Goal: Use online tool/utility: Utilize a website feature to perform a specific function

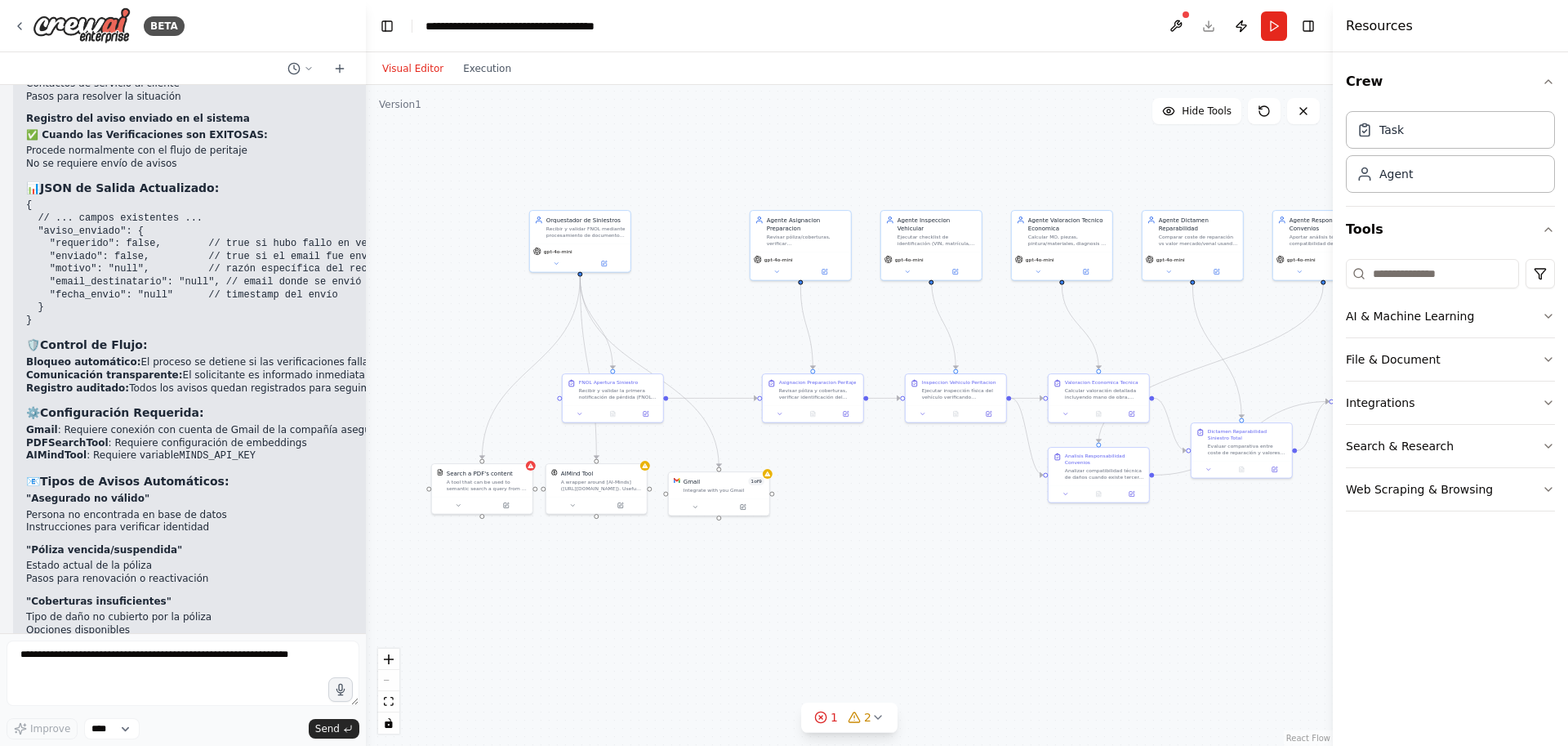
drag, startPoint x: 592, startPoint y: 285, endPoint x: 681, endPoint y: 298, distance: 89.9
click at [681, 298] on div ".deletable-edge-delete-btn { width: 20px; height: 20px; border: 0px solid #ffff…" at bounding box center [849, 415] width 967 height 661
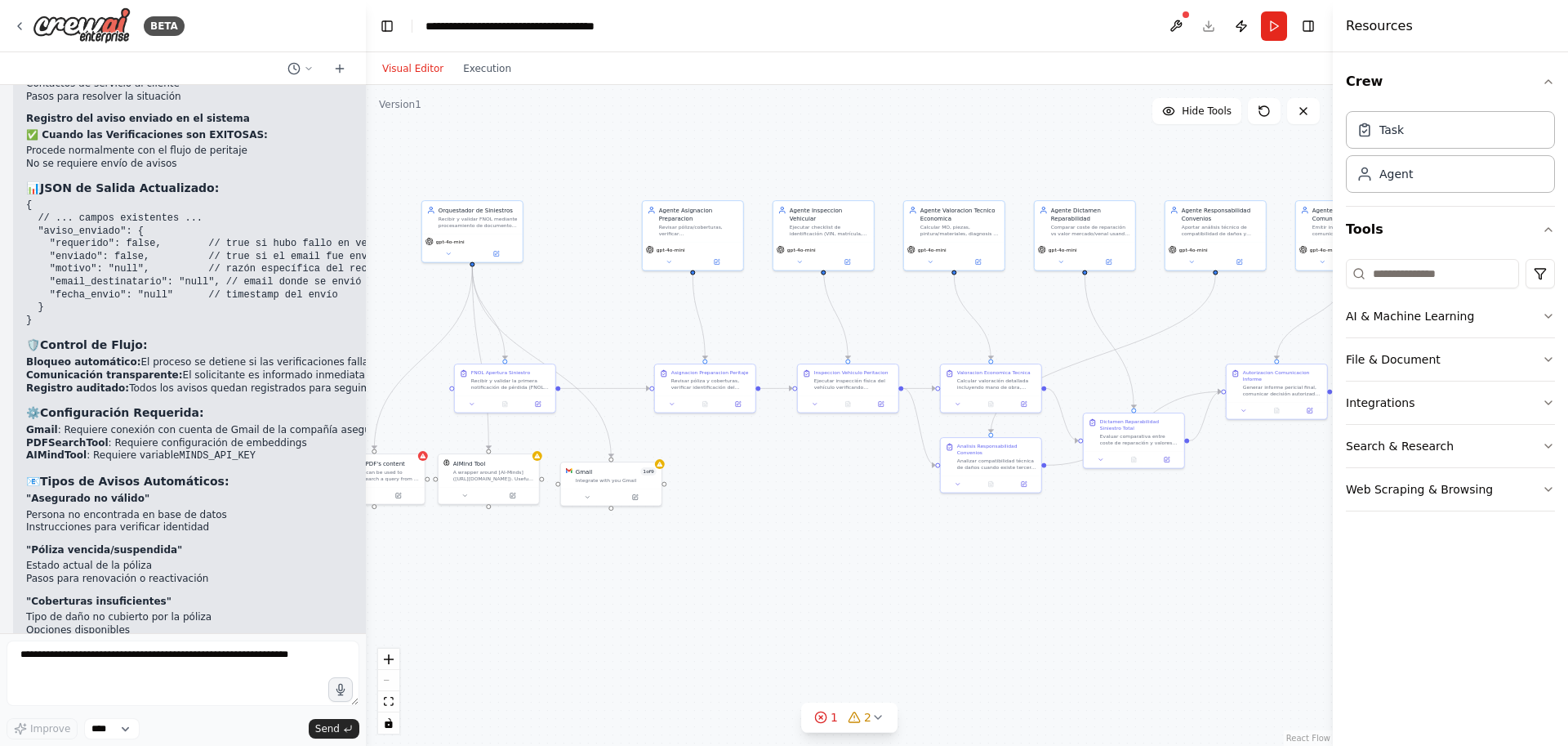
drag, startPoint x: 740, startPoint y: 320, endPoint x: 632, endPoint y: 311, distance: 108.4
click at [632, 311] on div ".deletable-edge-delete-btn { width: 20px; height: 20px; border: 0px solid #ffff…" at bounding box center [849, 415] width 967 height 661
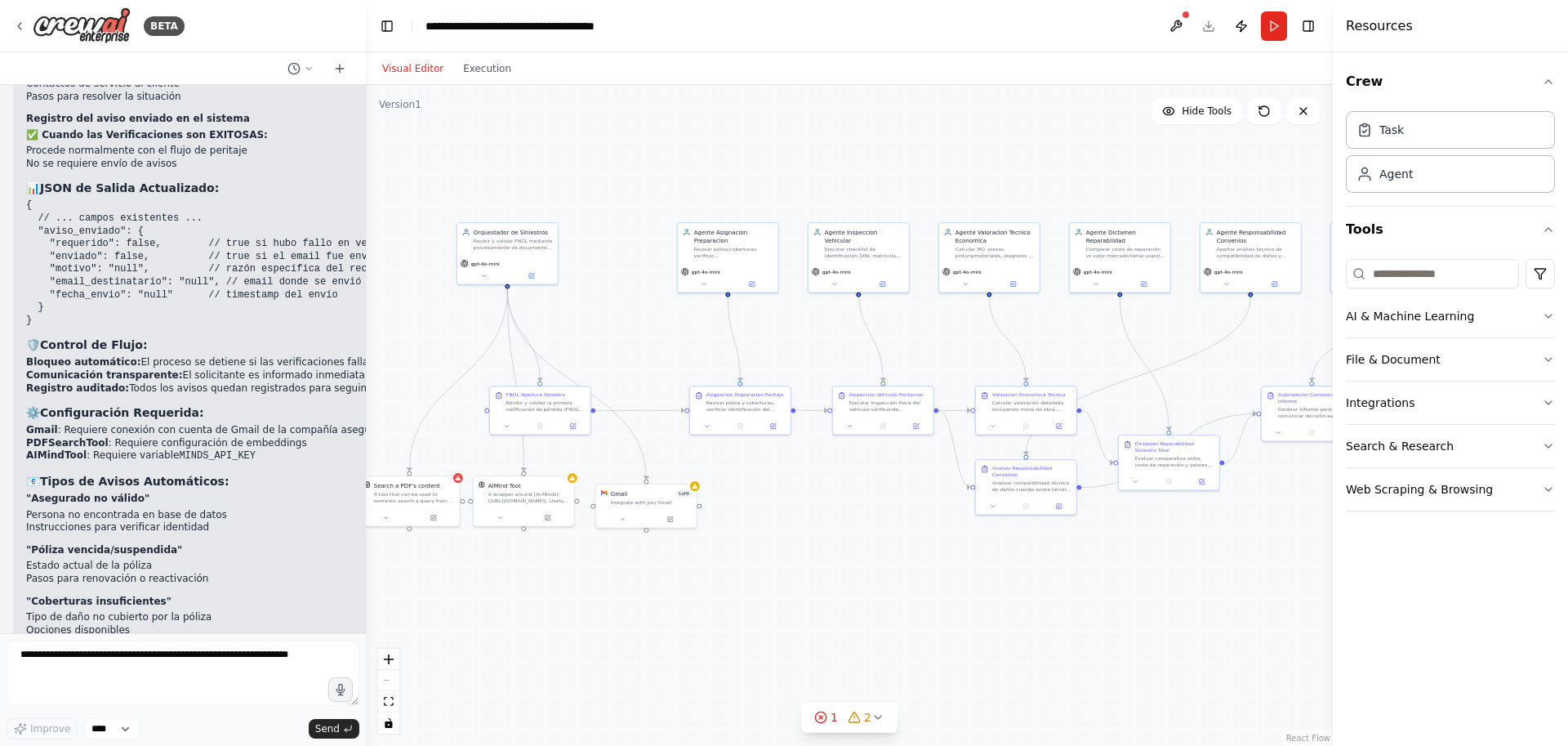
drag, startPoint x: 802, startPoint y: 564, endPoint x: 837, endPoint y: 586, distance: 41.3
click at [837, 586] on div ".deletable-edge-delete-btn { width: 20px; height: 20px; border: 0px solid #ffff…" at bounding box center [849, 415] width 967 height 661
click at [780, 323] on div ".deletable-edge-delete-btn { width: 20px; height: 20px; border: 0px solid #ffff…" at bounding box center [849, 415] width 967 height 661
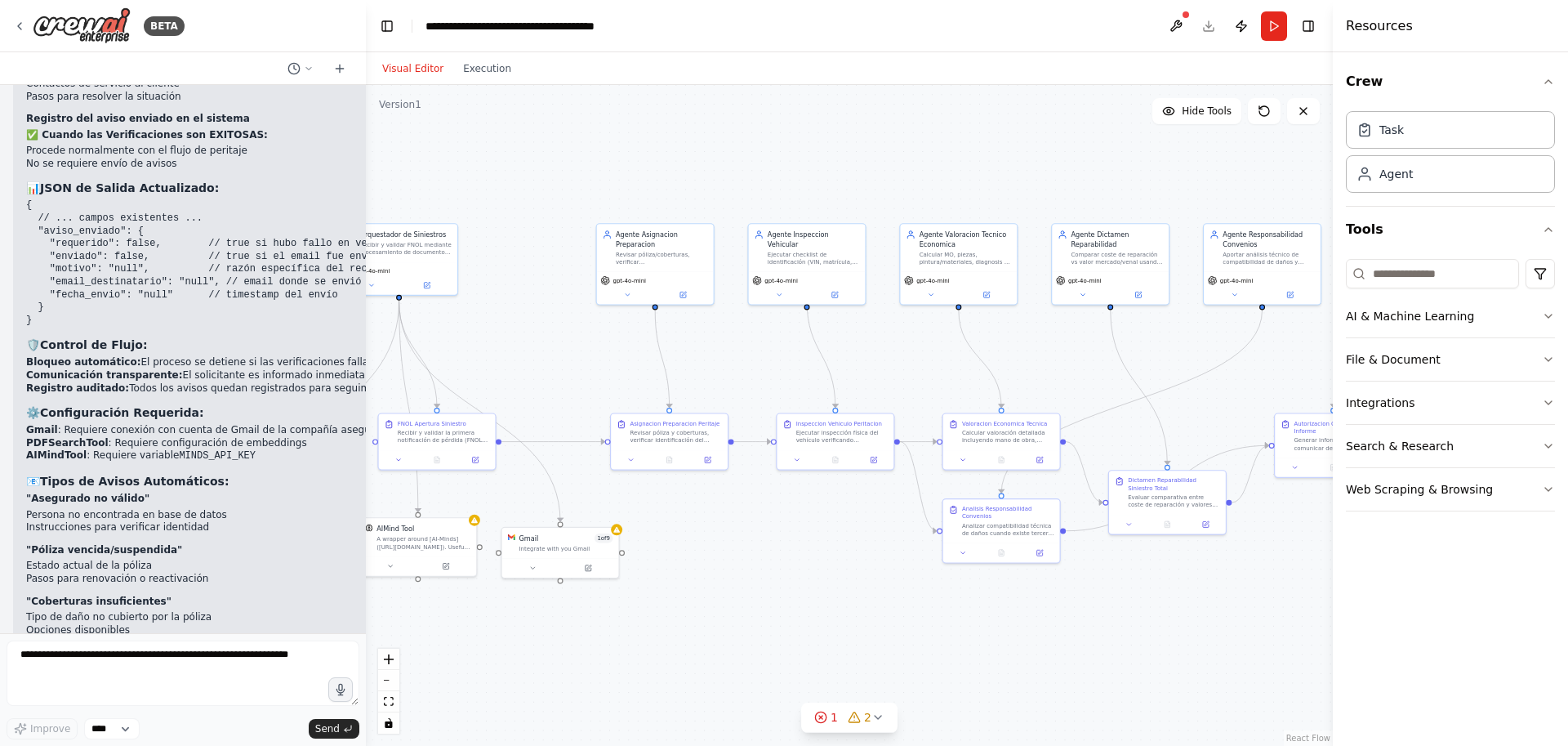
drag, startPoint x: 906, startPoint y: 567, endPoint x: 807, endPoint y: 559, distance: 99.3
click at [807, 559] on div ".deletable-edge-delete-btn { width: 20px; height: 20px; border: 0px solid #ffff…" at bounding box center [849, 415] width 967 height 661
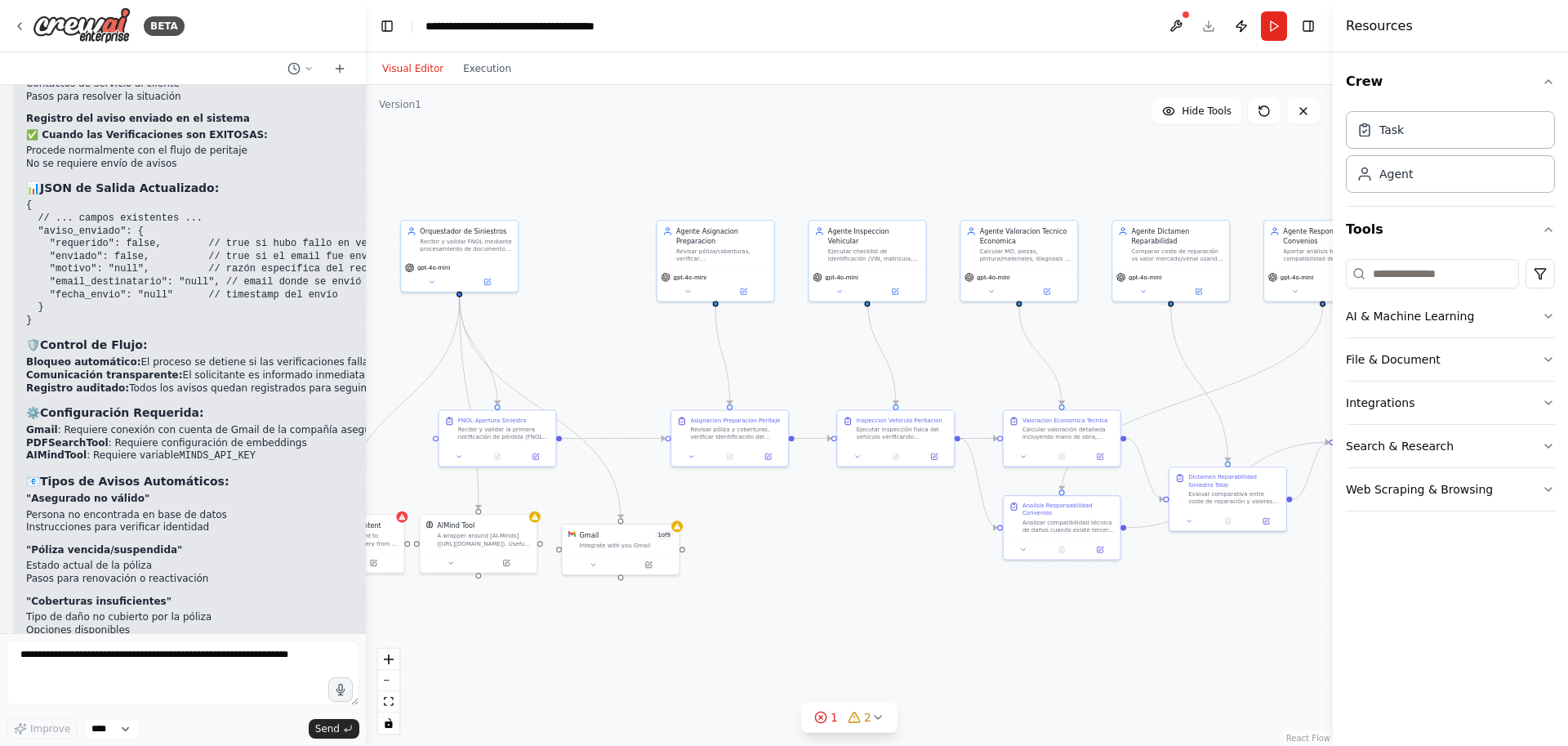
drag, startPoint x: 721, startPoint y: 565, endPoint x: 781, endPoint y: 562, distance: 60.1
click at [781, 562] on div ".deletable-edge-delete-btn { width: 20px; height: 20px; border: 0px solid #ffff…" at bounding box center [849, 415] width 967 height 661
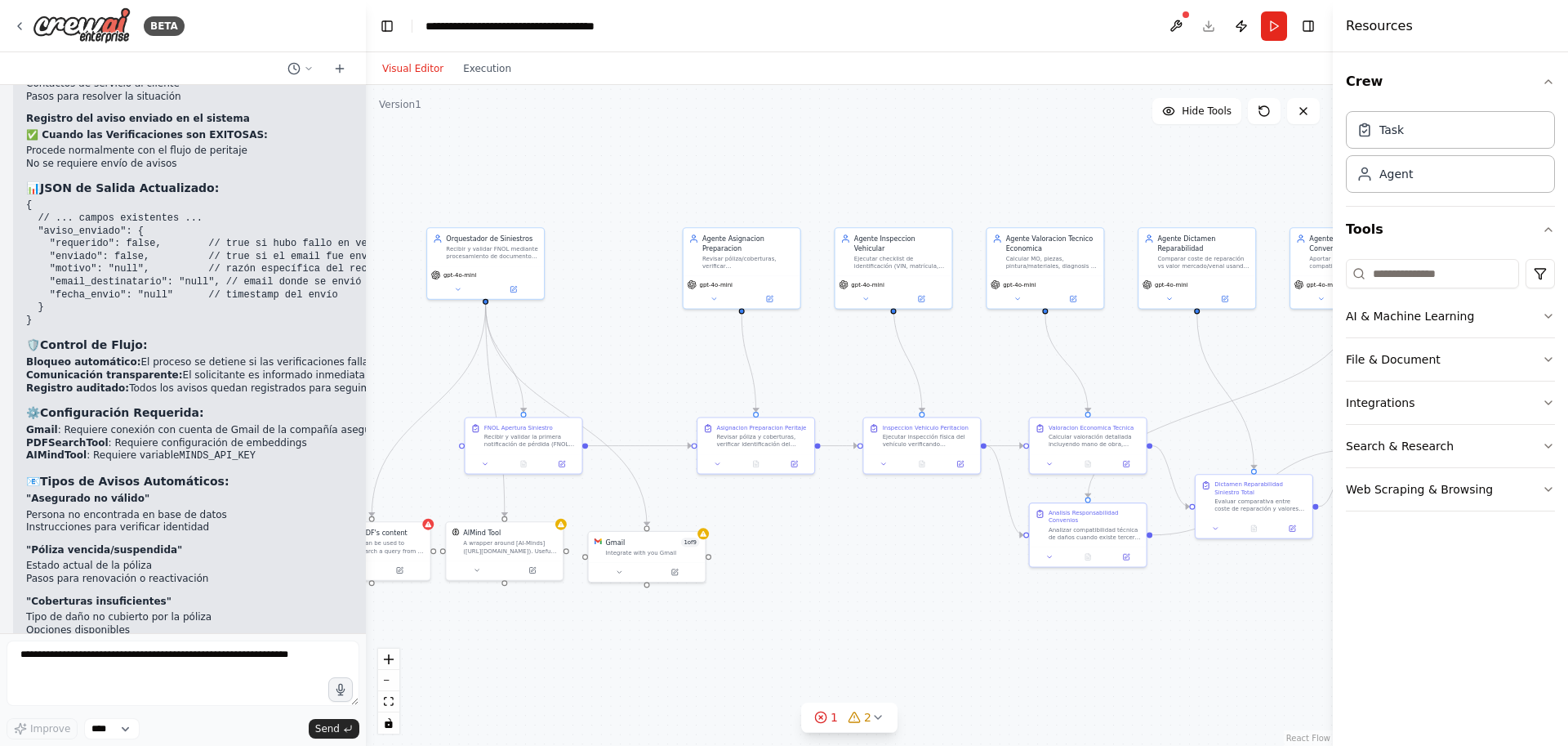
drag, startPoint x: 828, startPoint y: 540, endPoint x: 875, endPoint y: 542, distance: 47.0
click at [874, 542] on div ".deletable-edge-delete-btn { width: 20px; height: 20px; border: 0px solid #ffff…" at bounding box center [849, 415] width 967 height 661
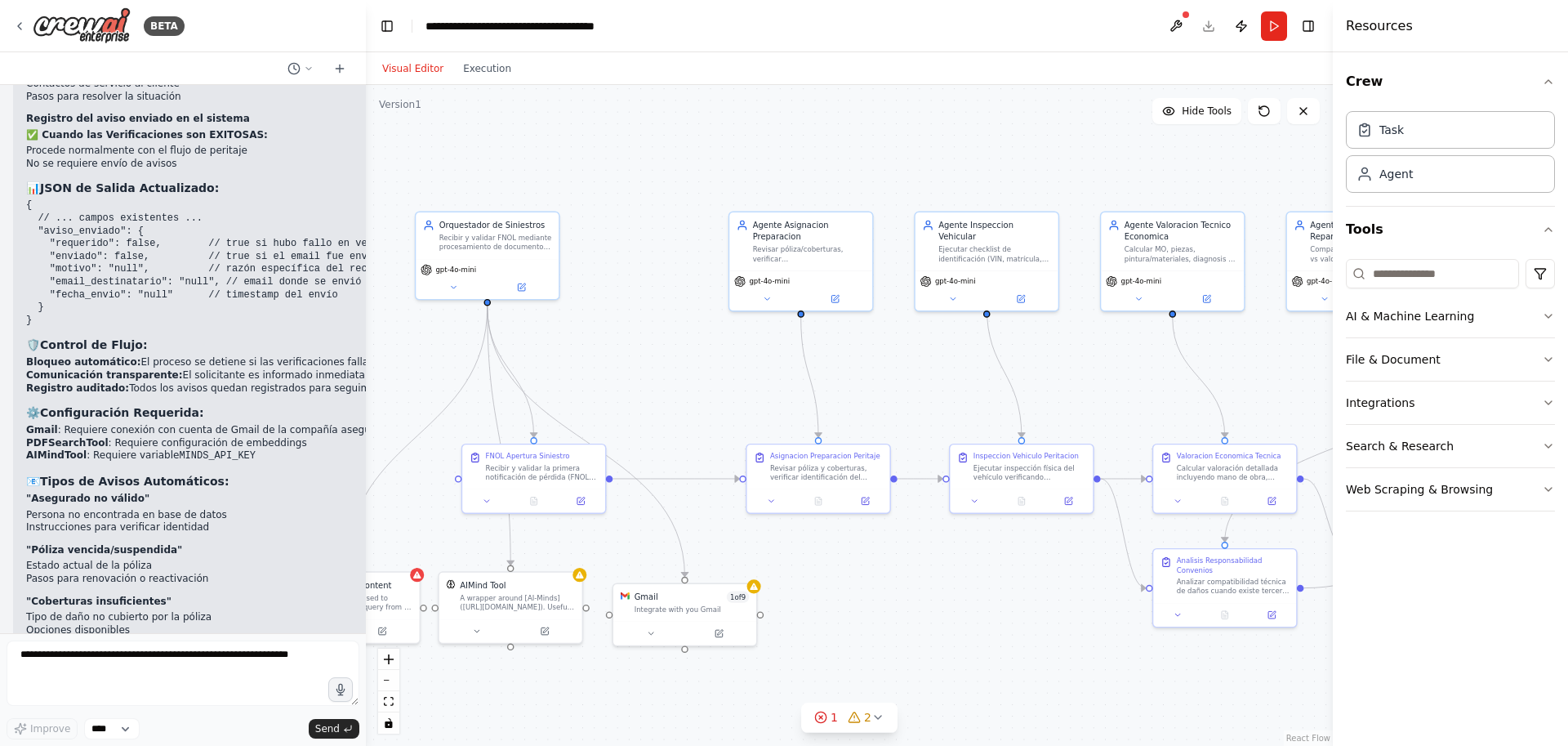
drag, startPoint x: 682, startPoint y: 335, endPoint x: 675, endPoint y: 354, distance: 20.2
click at [675, 354] on div ".deletable-edge-delete-btn { width: 20px; height: 20px; border: 0px solid #ffff…" at bounding box center [849, 415] width 967 height 661
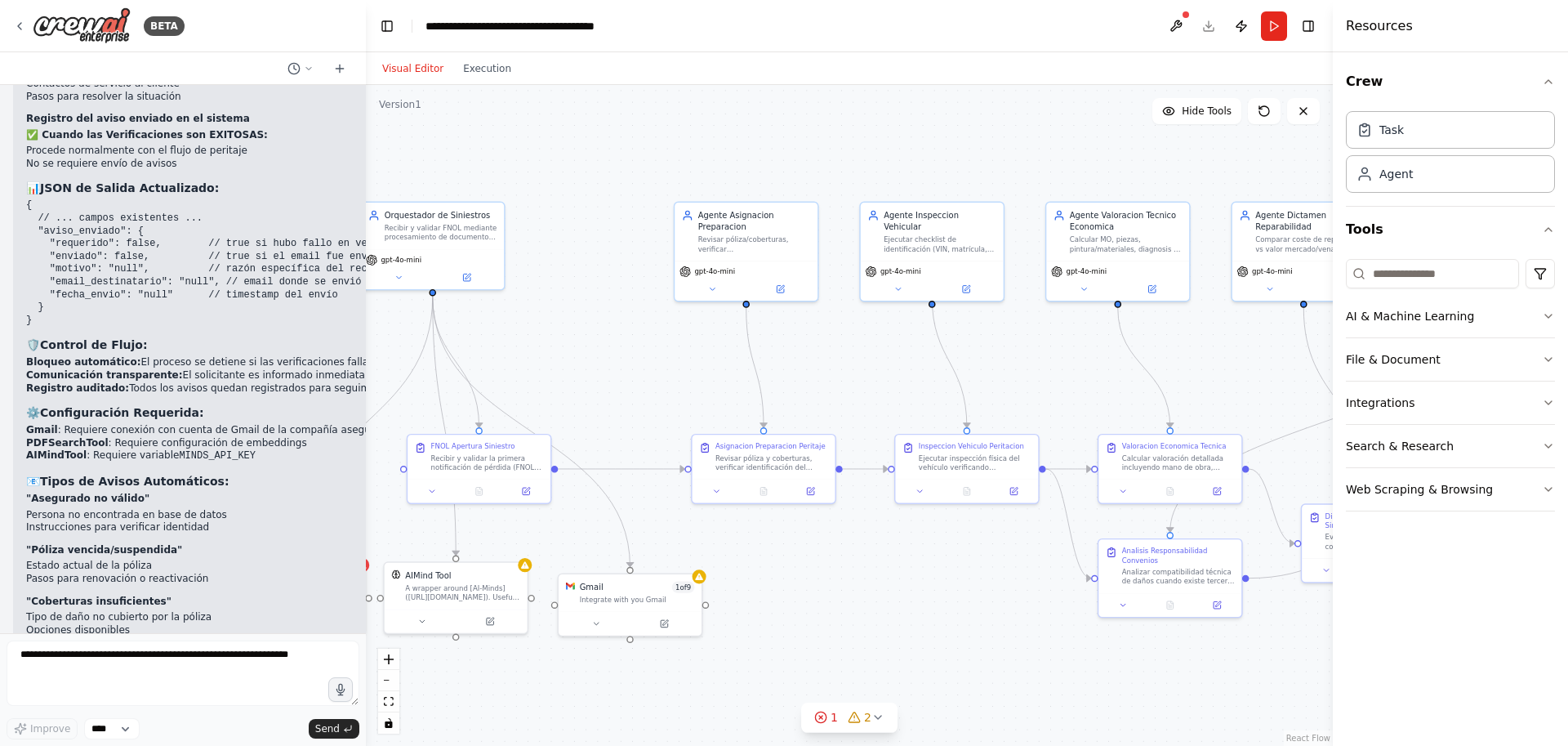
drag, startPoint x: 709, startPoint y: 352, endPoint x: 656, endPoint y: 342, distance: 53.9
click at [655, 341] on div ".deletable-edge-delete-btn { width: 20px; height: 20px; border: 0px solid #ffff…" at bounding box center [849, 415] width 967 height 661
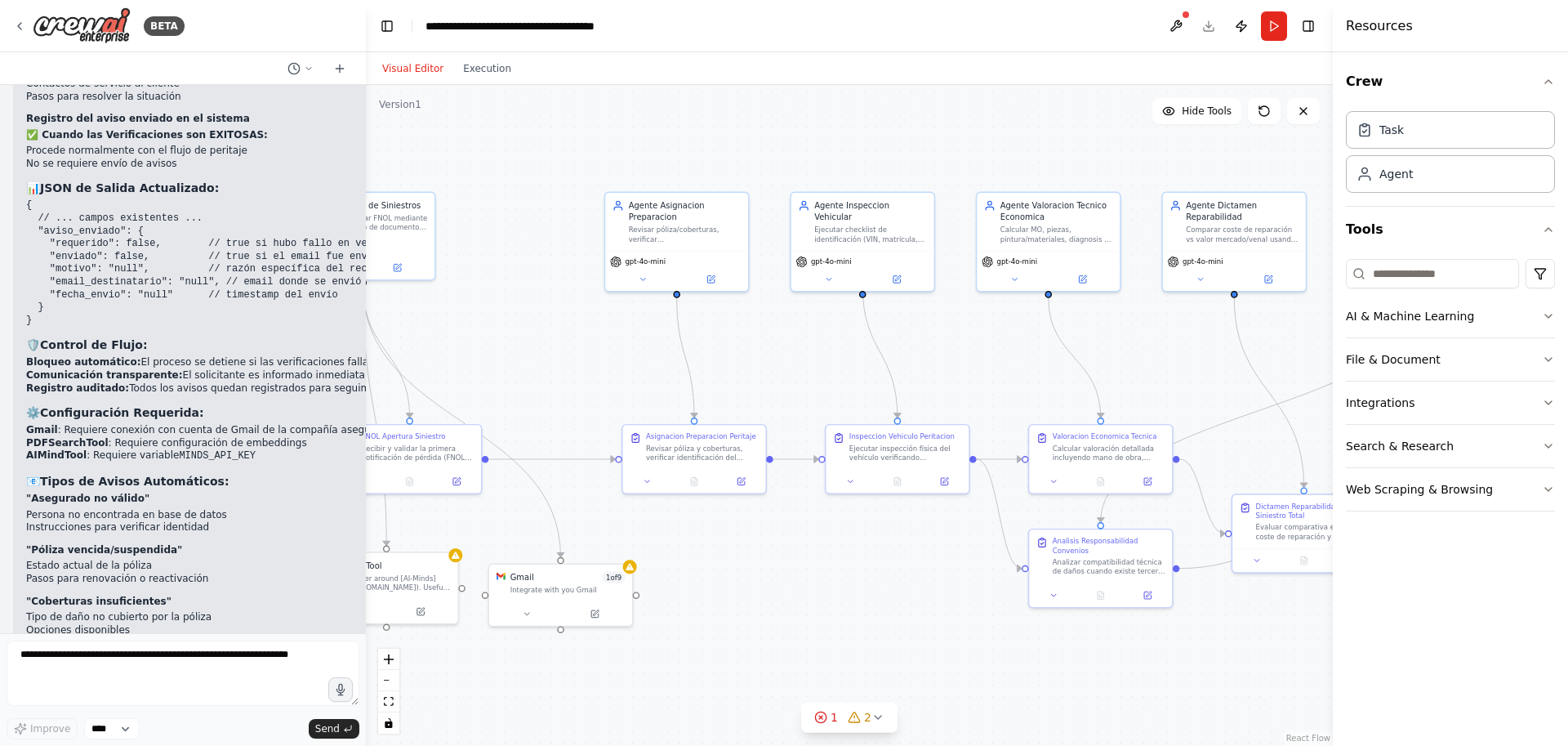
drag, startPoint x: 1254, startPoint y: 386, endPoint x: 1184, endPoint y: 376, distance: 70.7
click at [1184, 376] on div ".deletable-edge-delete-btn { width: 20px; height: 20px; border: 0px solid #ffff…" at bounding box center [849, 415] width 967 height 661
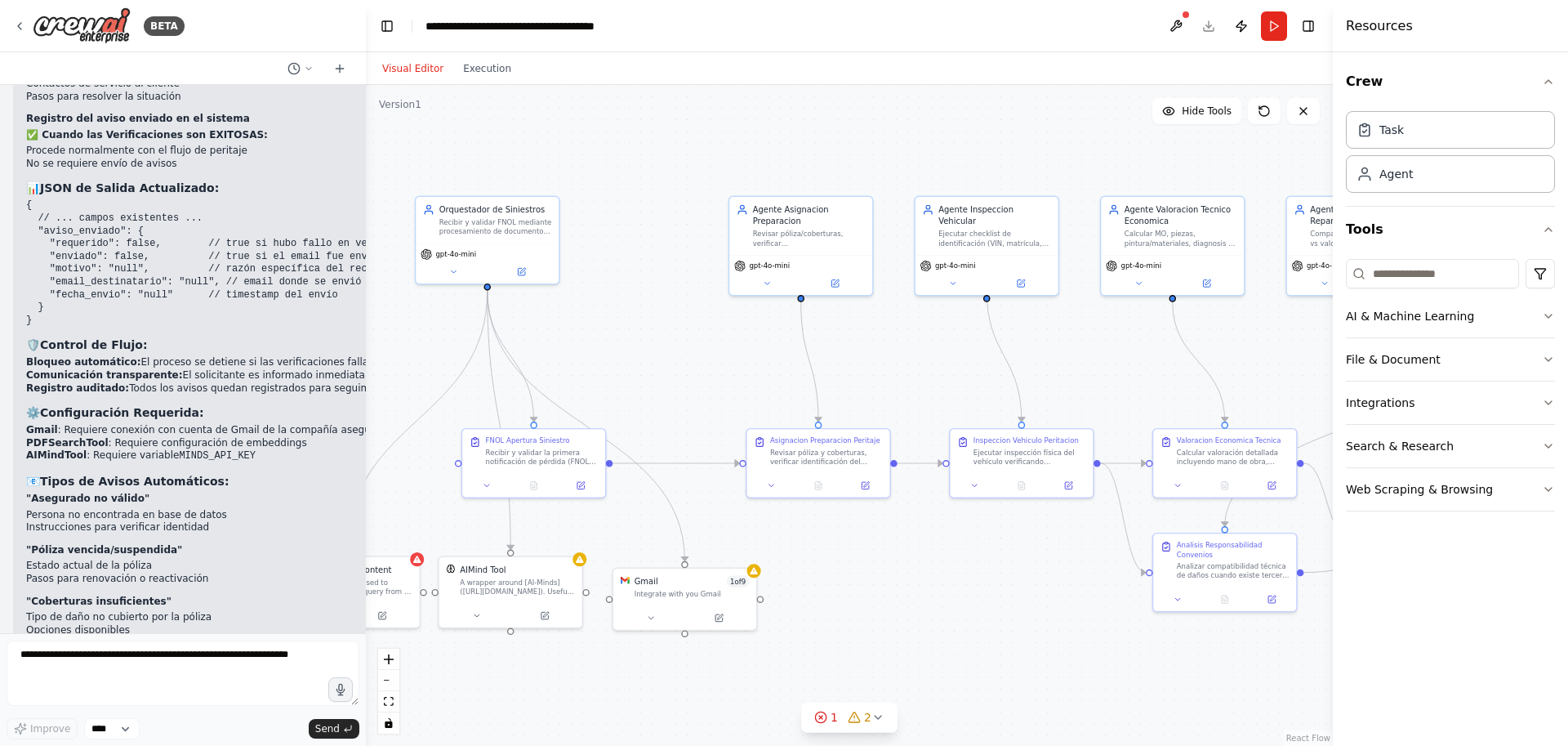
drag, startPoint x: 589, startPoint y: 388, endPoint x: 715, endPoint y: 391, distance: 126.0
click at [715, 391] on div ".deletable-edge-delete-btn { width: 20px; height: 20px; border: 0px solid #ffff…" at bounding box center [849, 415] width 967 height 661
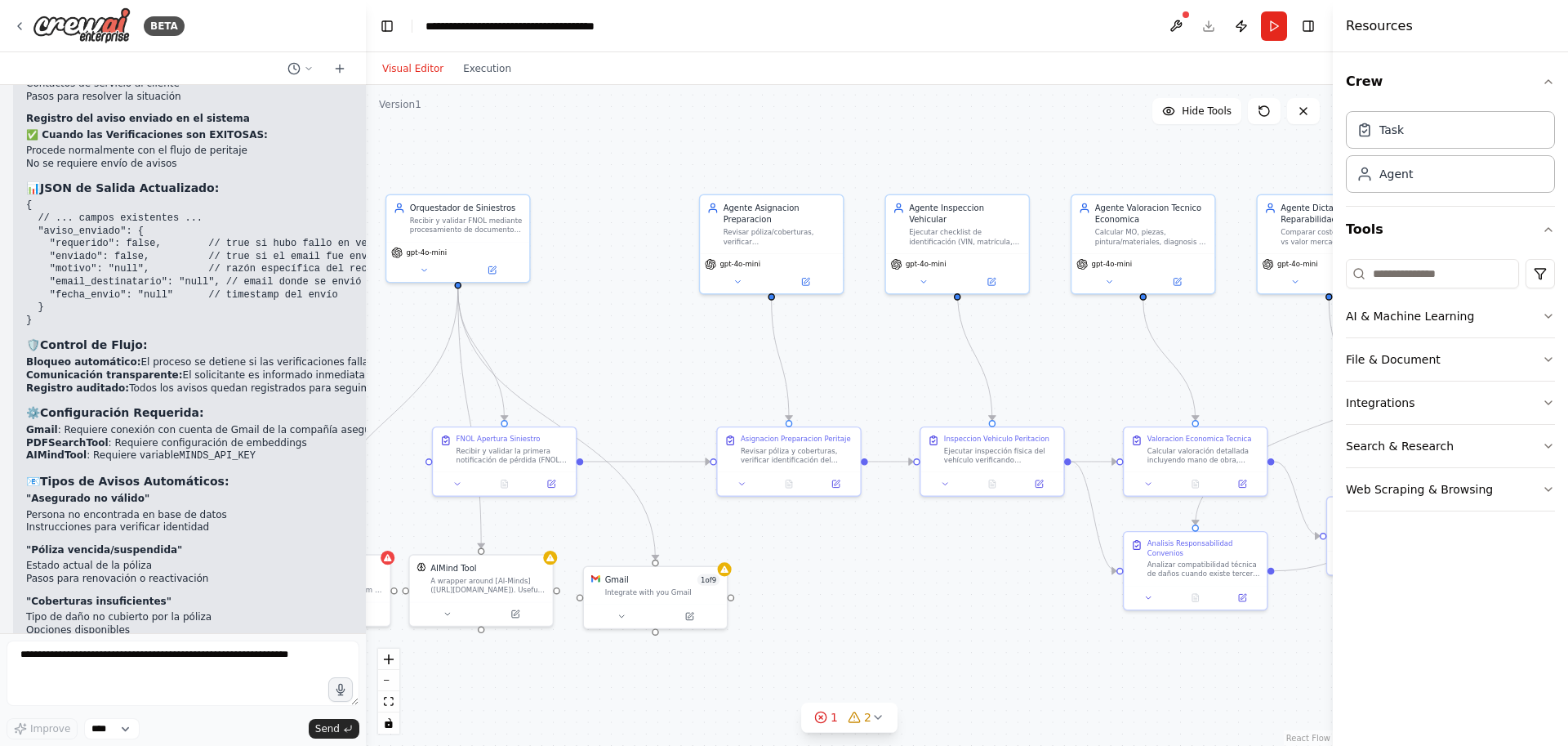
drag, startPoint x: 664, startPoint y: 323, endPoint x: 634, endPoint y: 321, distance: 30.1
click at [634, 321] on div ".deletable-edge-delete-btn { width: 20px; height: 20px; border: 0px solid #ffff…" at bounding box center [849, 415] width 967 height 661
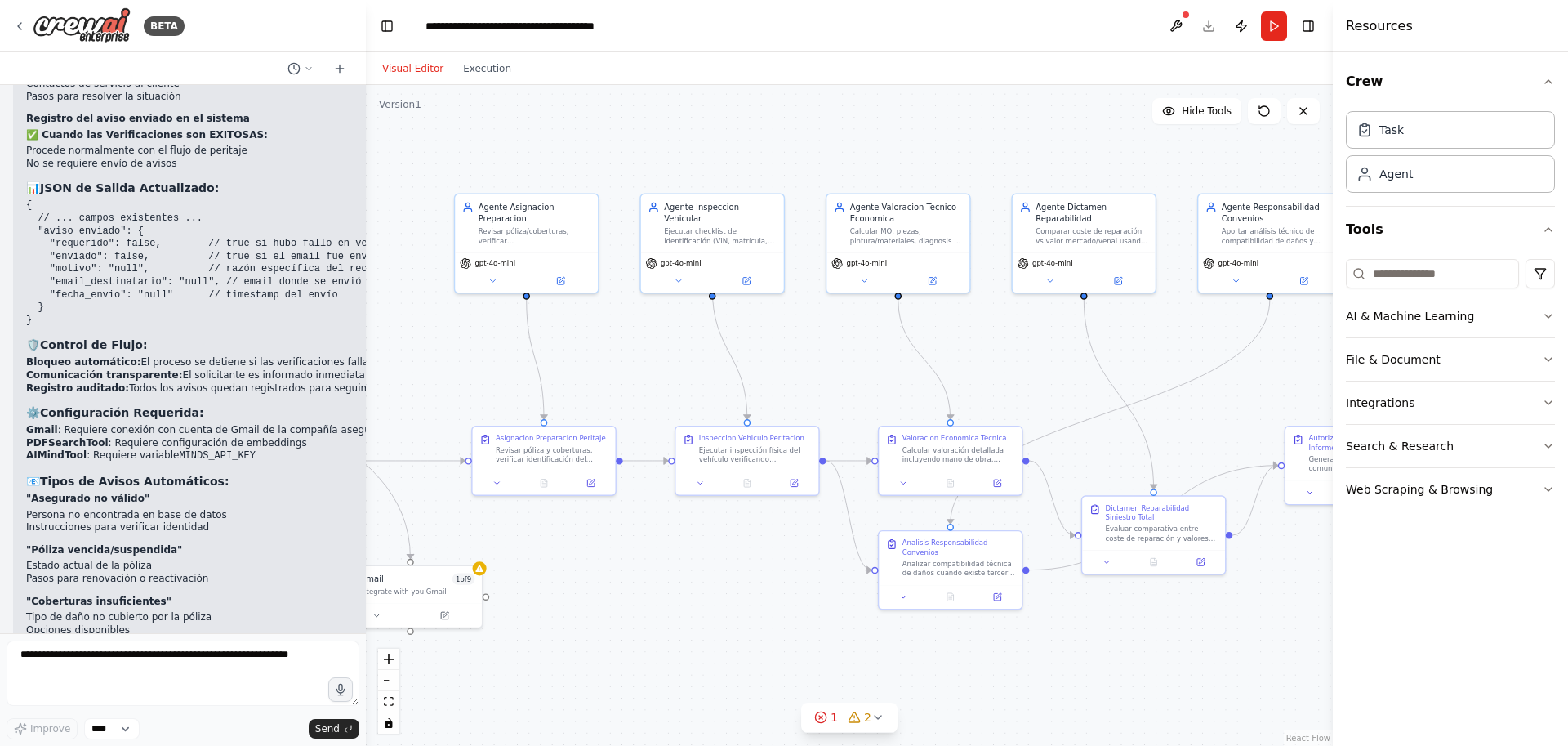
drag, startPoint x: 1247, startPoint y: 316, endPoint x: 1002, endPoint y: 315, distance: 245.0
click at [1002, 315] on div ".deletable-edge-delete-btn { width: 20px; height: 20px; border: 0px solid #ffff…" at bounding box center [849, 415] width 967 height 661
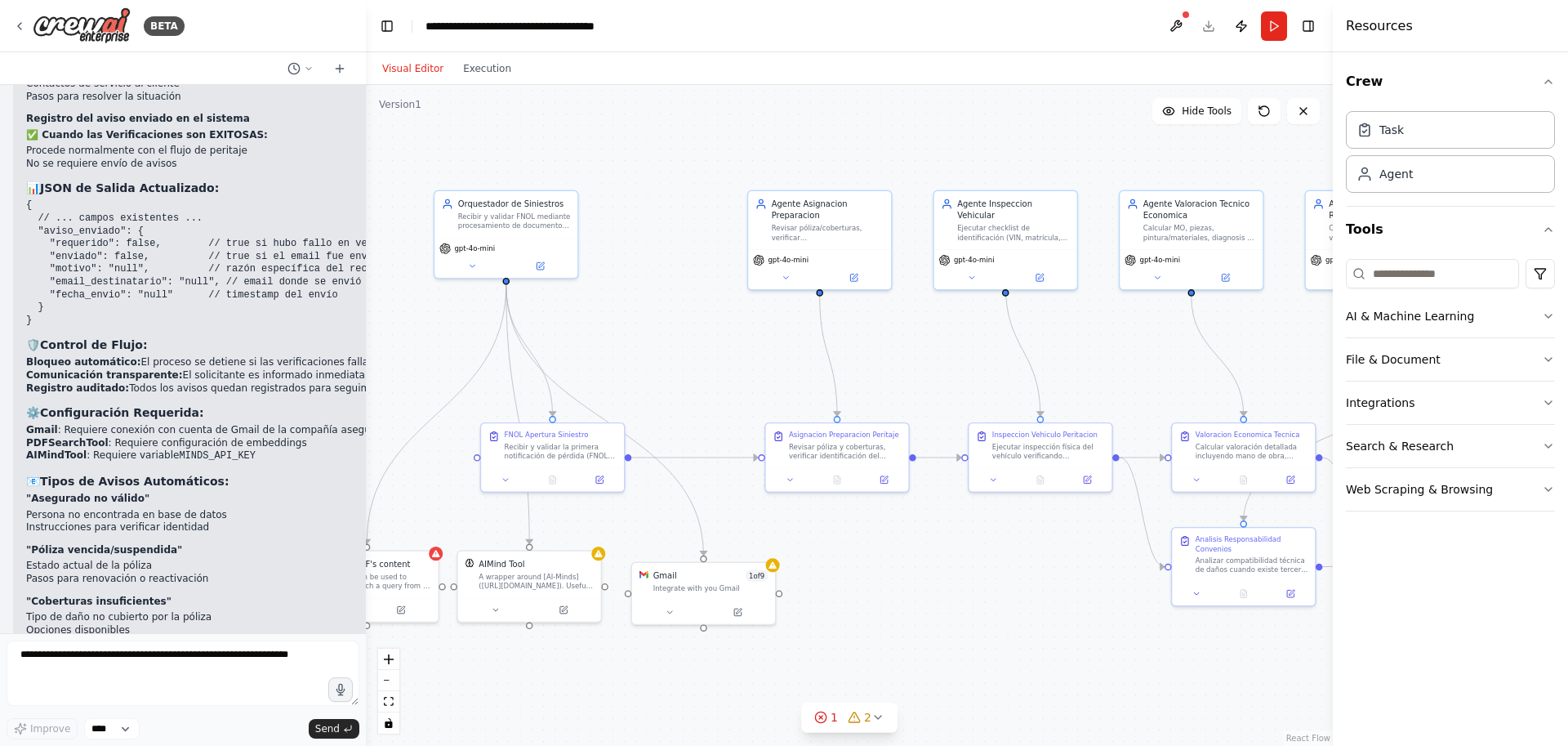
drag, startPoint x: 595, startPoint y: 341, endPoint x: 889, endPoint y: 338, distance: 294.0
click at [889, 338] on div ".deletable-edge-delete-btn { width: 20px; height: 20px; border: 0px solid #ffff…" at bounding box center [849, 415] width 967 height 661
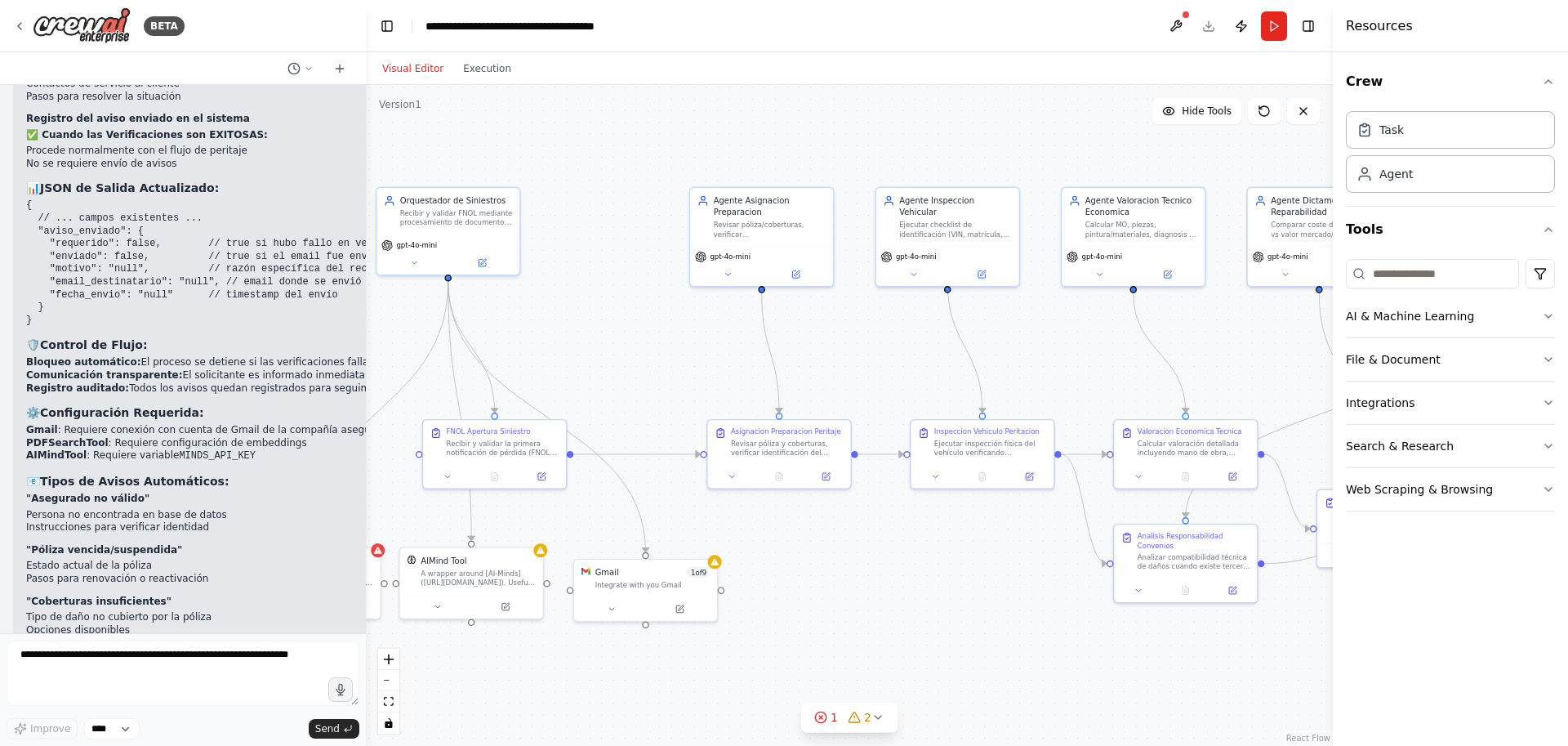
drag, startPoint x: 679, startPoint y: 330, endPoint x: 621, endPoint y: 327, distance: 58.1
click at [621, 327] on div ".deletable-edge-delete-btn { width: 20px; height: 20px; border: 0px solid #ffff…" at bounding box center [849, 415] width 967 height 661
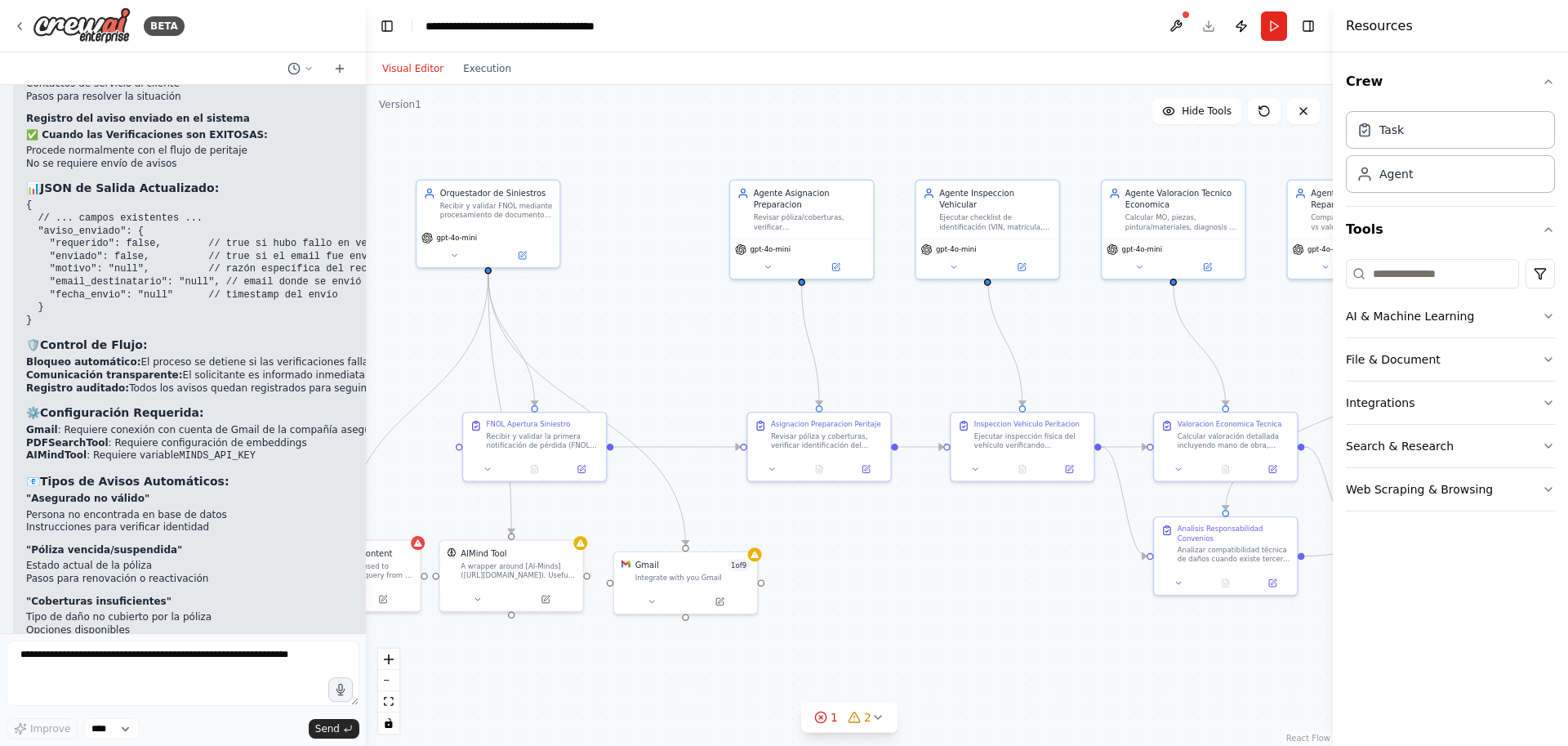
drag, startPoint x: 614, startPoint y: 369, endPoint x: 654, endPoint y: 361, distance: 40.8
click at [654, 361] on div ".deletable-edge-delete-btn { width: 20px; height: 20px; border: 0px solid #ffff…" at bounding box center [849, 415] width 967 height 661
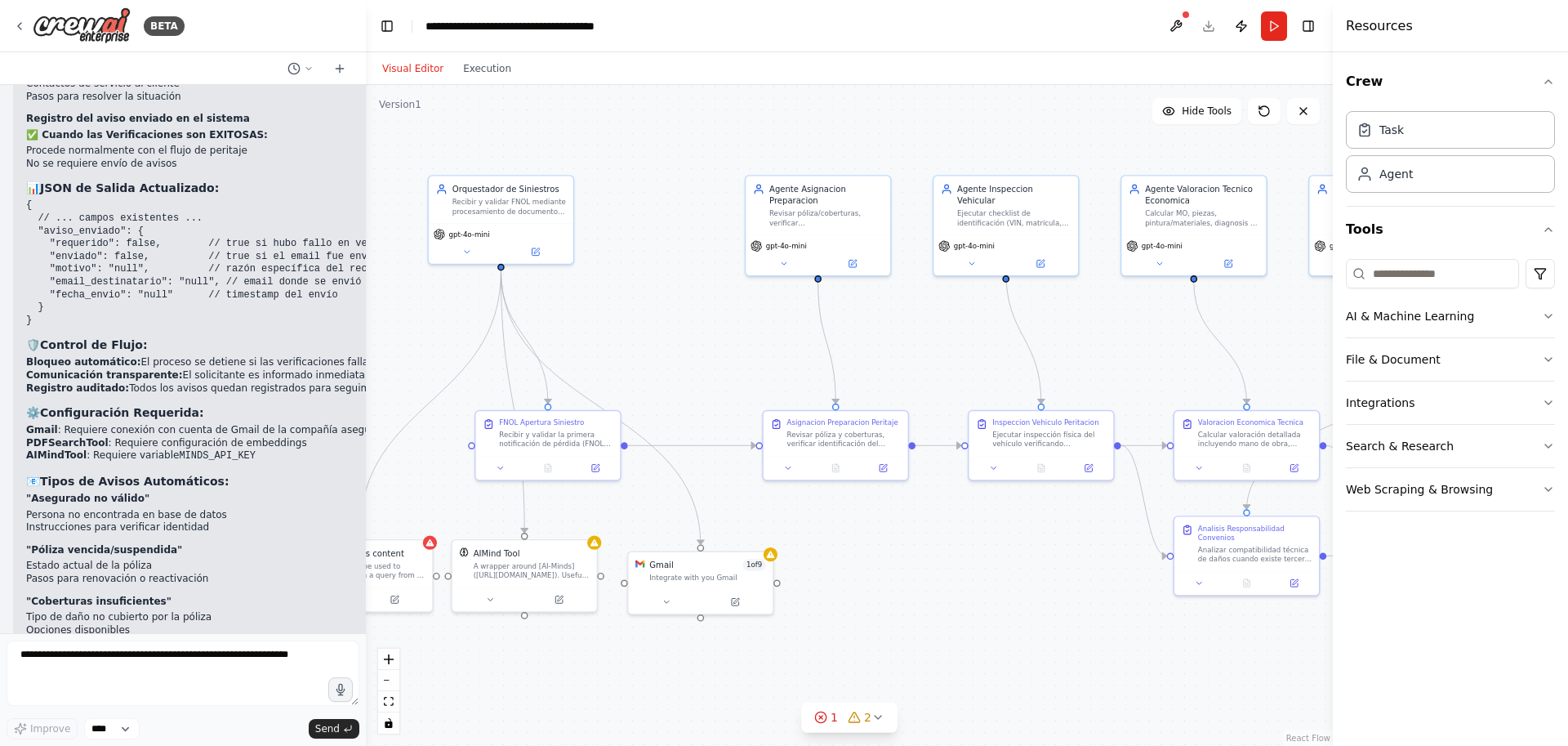
drag, startPoint x: 657, startPoint y: 352, endPoint x: 672, endPoint y: 350, distance: 15.1
click at [672, 350] on div ".deletable-edge-delete-btn { width: 20px; height: 20px; border: 0px solid #ffff…" at bounding box center [849, 415] width 967 height 661
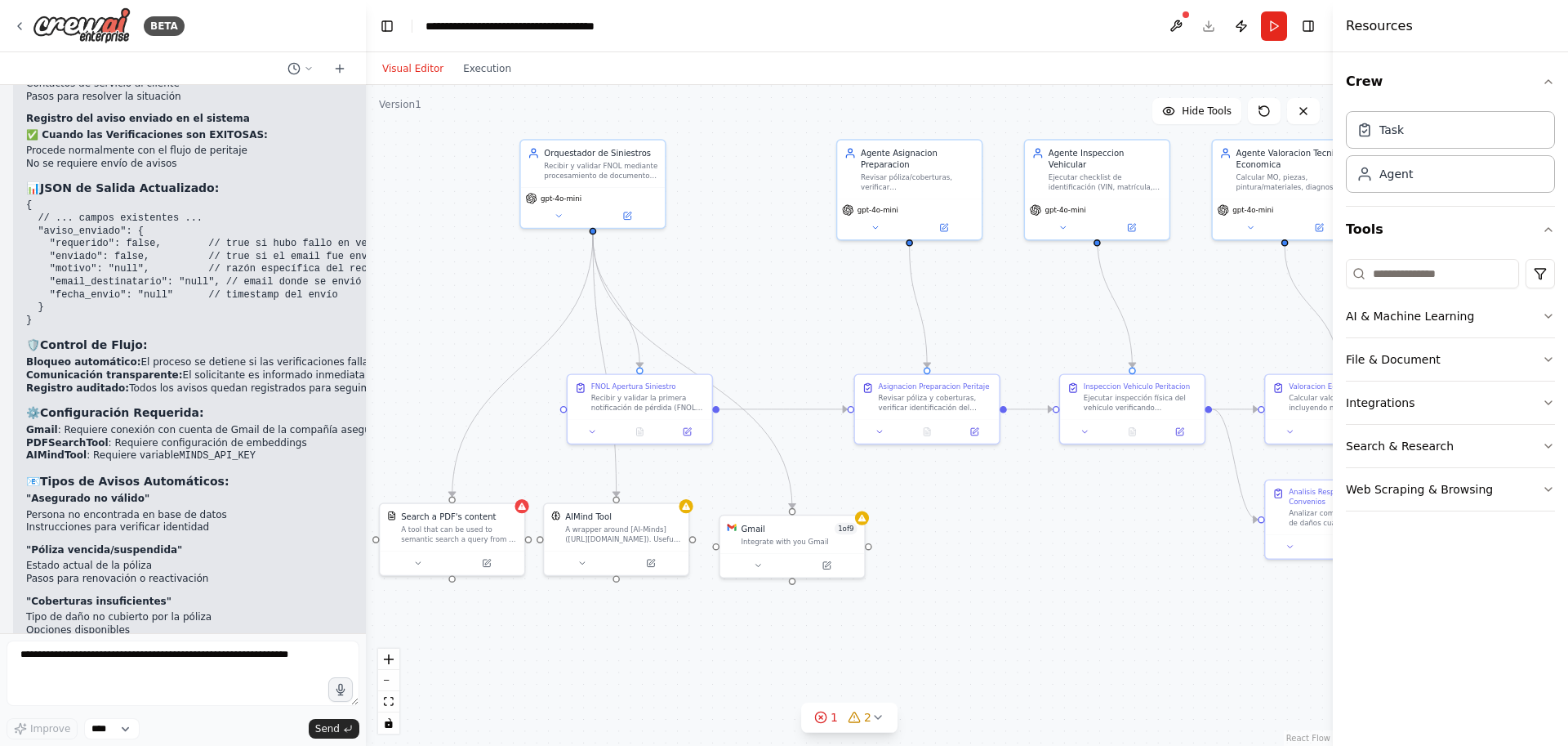
drag, startPoint x: 925, startPoint y: 602, endPoint x: 1018, endPoint y: 564, distance: 100.5
click at [1018, 564] on div ".deletable-edge-delete-btn { width: 20px; height: 20px; border: 0px solid #ffff…" at bounding box center [849, 415] width 967 height 661
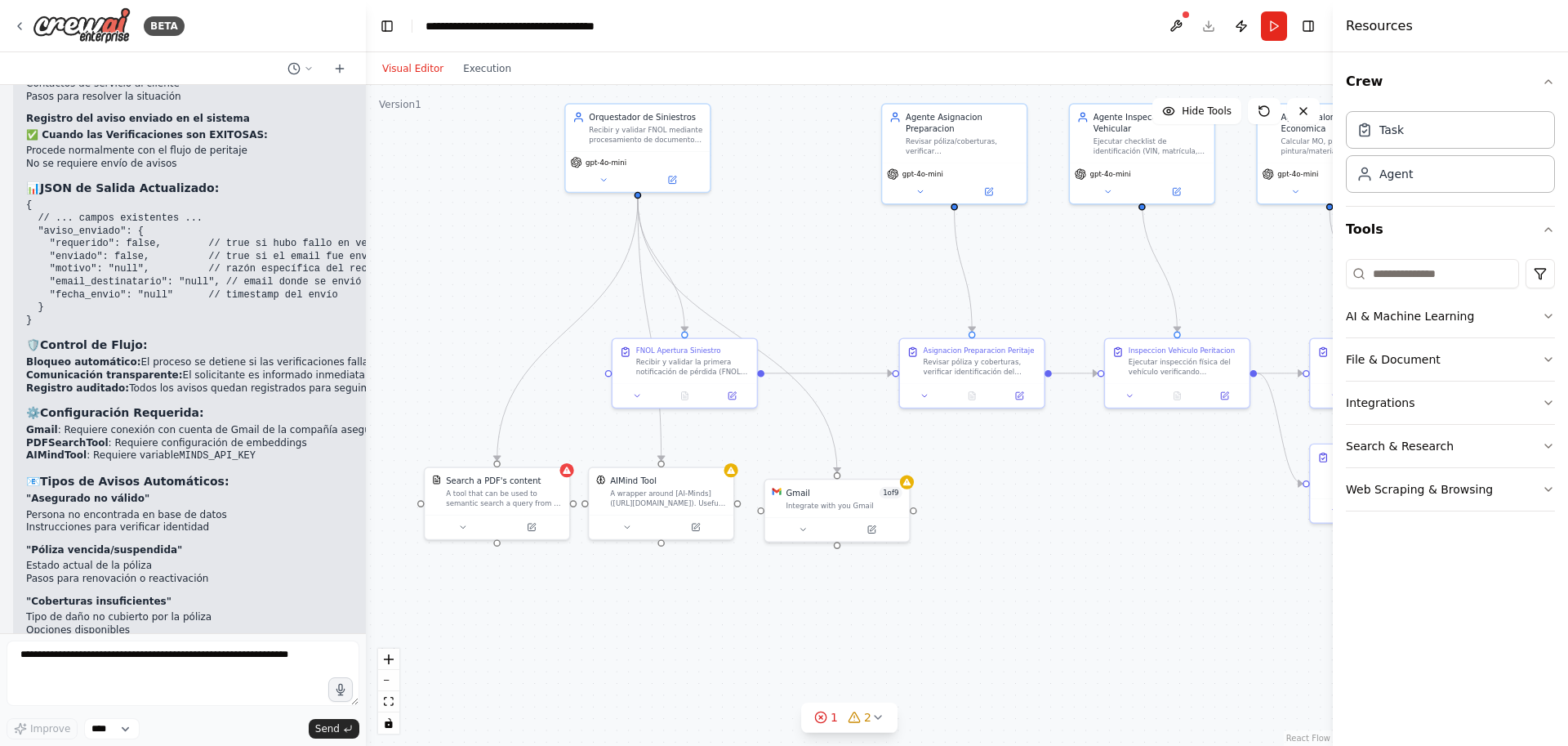
drag, startPoint x: 802, startPoint y: 354, endPoint x: 846, endPoint y: 321, distance: 55.0
click at [846, 321] on div ".deletable-edge-delete-btn { width: 20px; height: 20px; border: 0px solid #ffff…" at bounding box center [849, 415] width 967 height 661
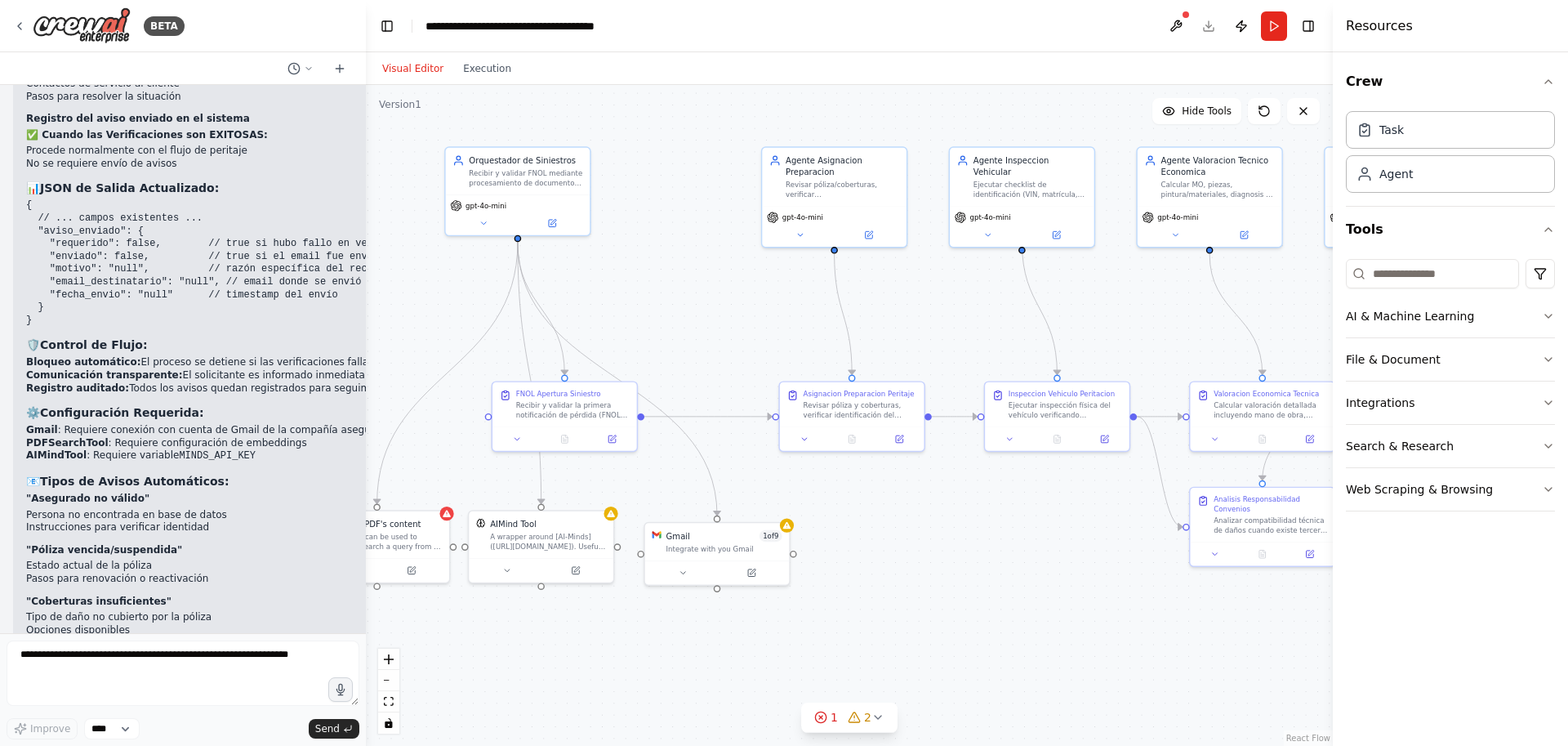
drag, startPoint x: 1097, startPoint y: 540, endPoint x: 976, endPoint y: 583, distance: 128.4
click at [976, 583] on div ".deletable-edge-delete-btn { width: 20px; height: 20px; border: 0px solid #ffff…" at bounding box center [849, 415] width 967 height 661
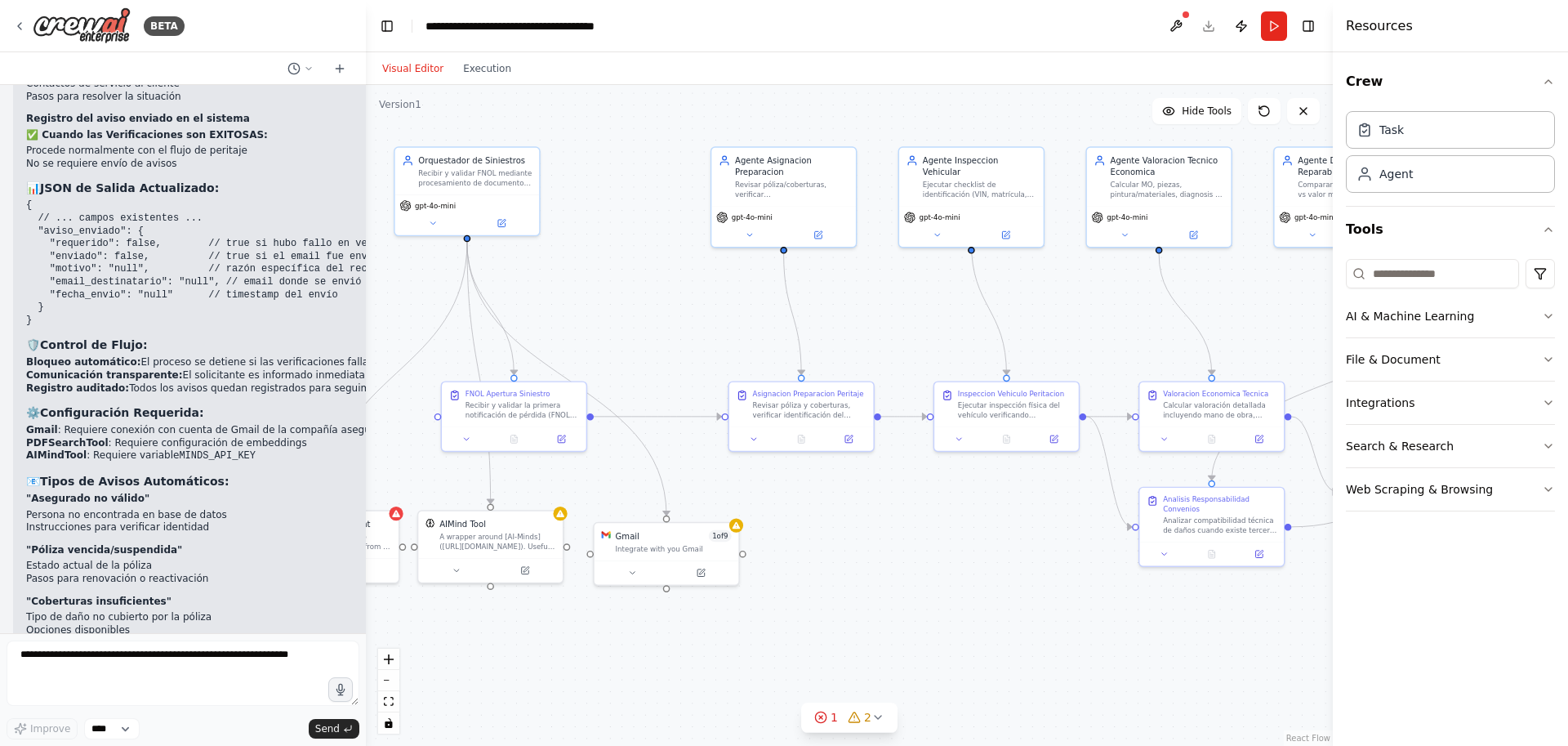
drag, startPoint x: 920, startPoint y: 484, endPoint x: 869, endPoint y: 484, distance: 51.0
click at [869, 484] on div ".deletable-edge-delete-btn { width: 20px; height: 20px; border: 0px solid #ffff…" at bounding box center [849, 415] width 967 height 661
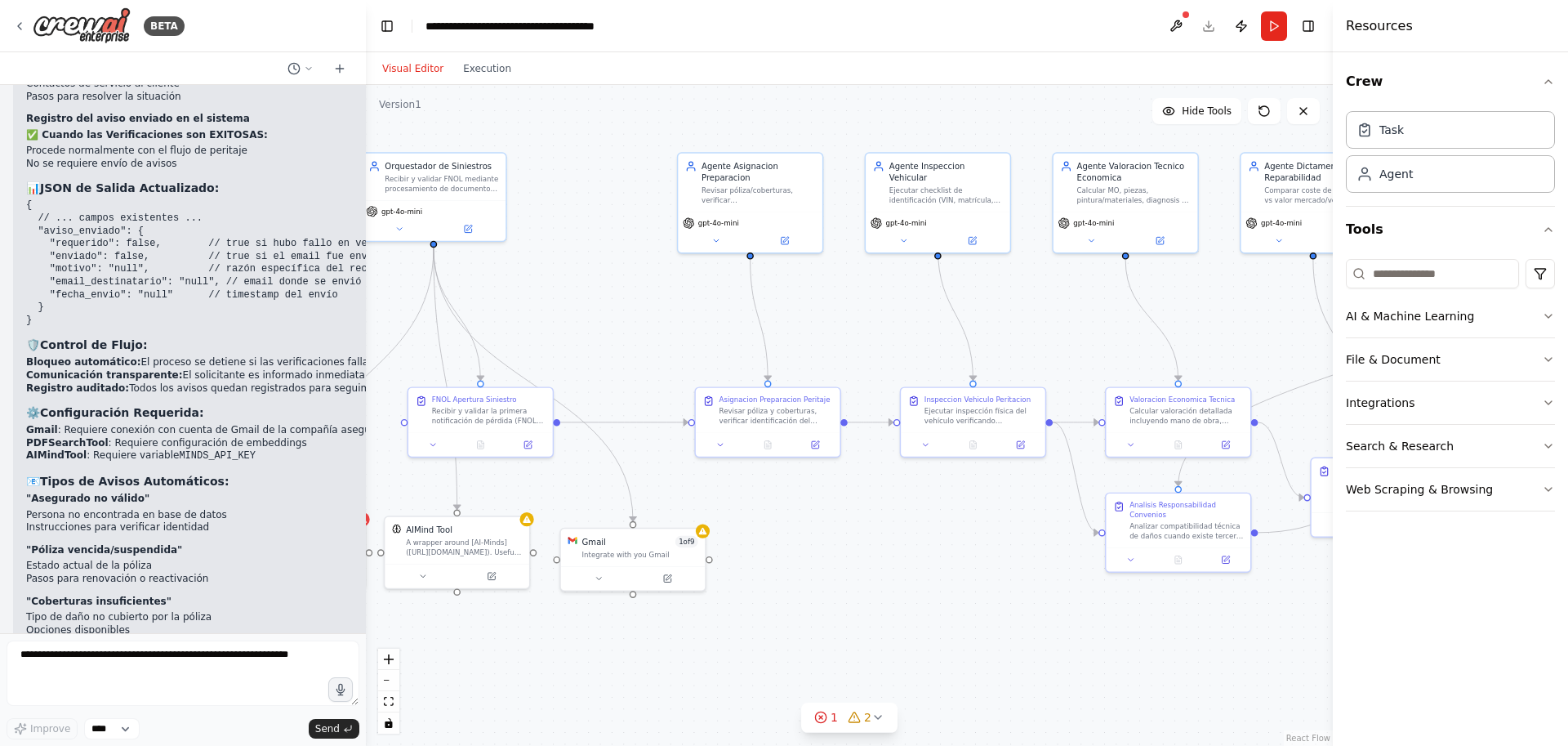
drag, startPoint x: 840, startPoint y: 490, endPoint x: 806, endPoint y: 496, distance: 34.5
click at [806, 496] on div ".deletable-edge-delete-btn { width: 20px; height: 20px; border: 0px solid #ffff…" at bounding box center [849, 415] width 967 height 661
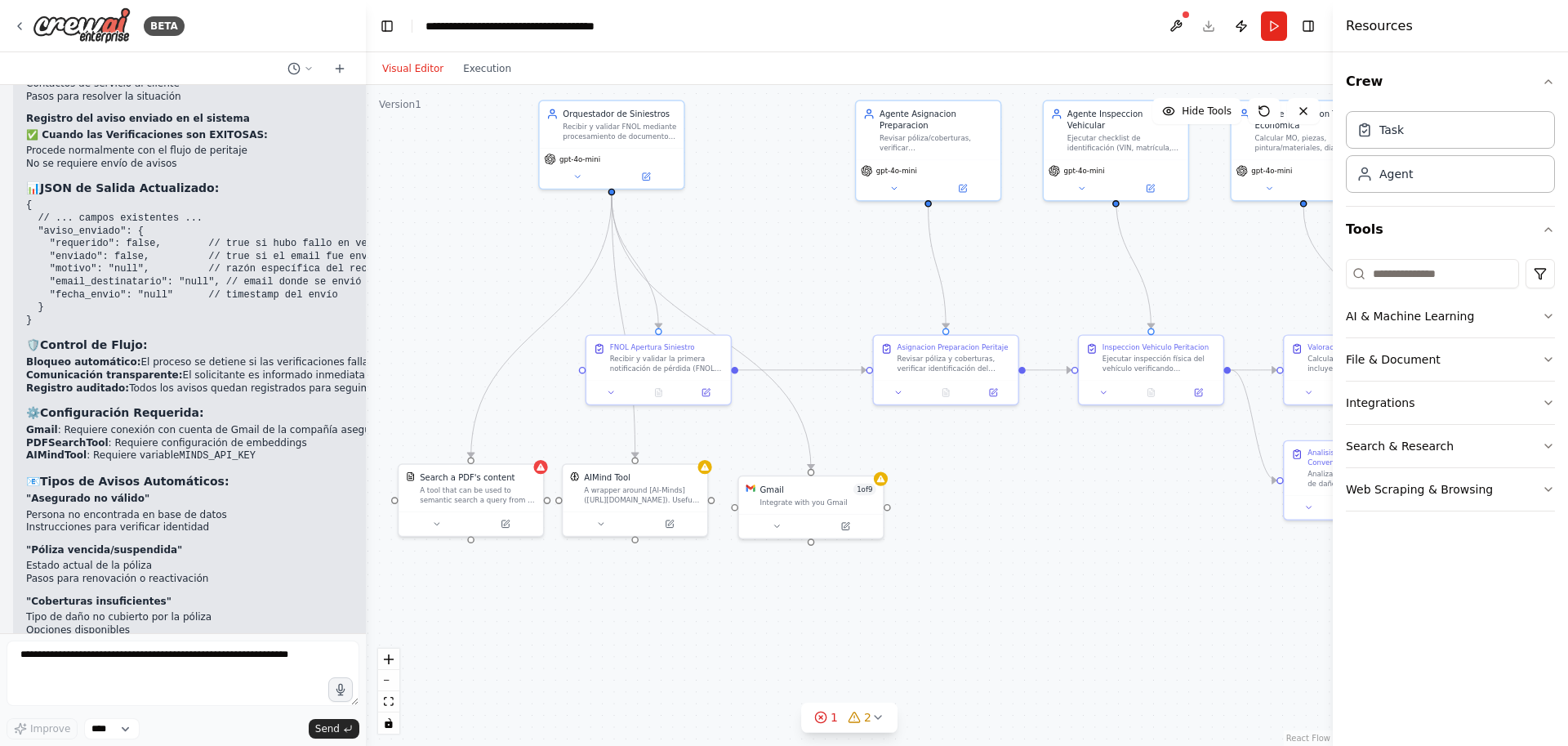
drag, startPoint x: 787, startPoint y: 524, endPoint x: 964, endPoint y: 472, distance: 184.5
click at [964, 472] on div ".deletable-edge-delete-btn { width: 20px; height: 20px; border: 0px solid #ffff…" at bounding box center [849, 415] width 967 height 661
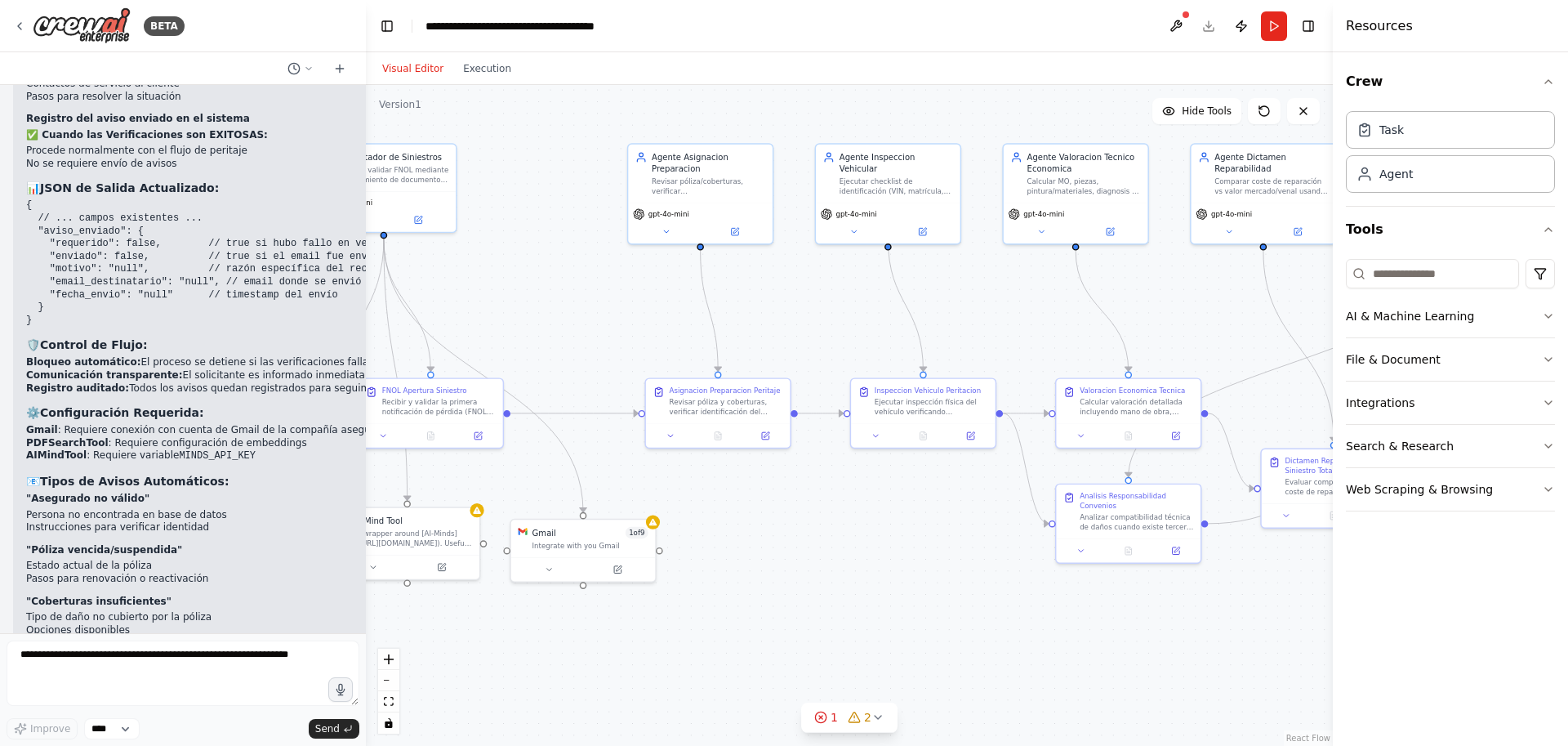
drag, startPoint x: 1121, startPoint y: 491, endPoint x: 893, endPoint y: 535, distance: 232.2
click at [893, 535] on div ".deletable-edge-delete-btn { width: 20px; height: 20px; border: 0px solid #ffff…" at bounding box center [849, 415] width 967 height 661
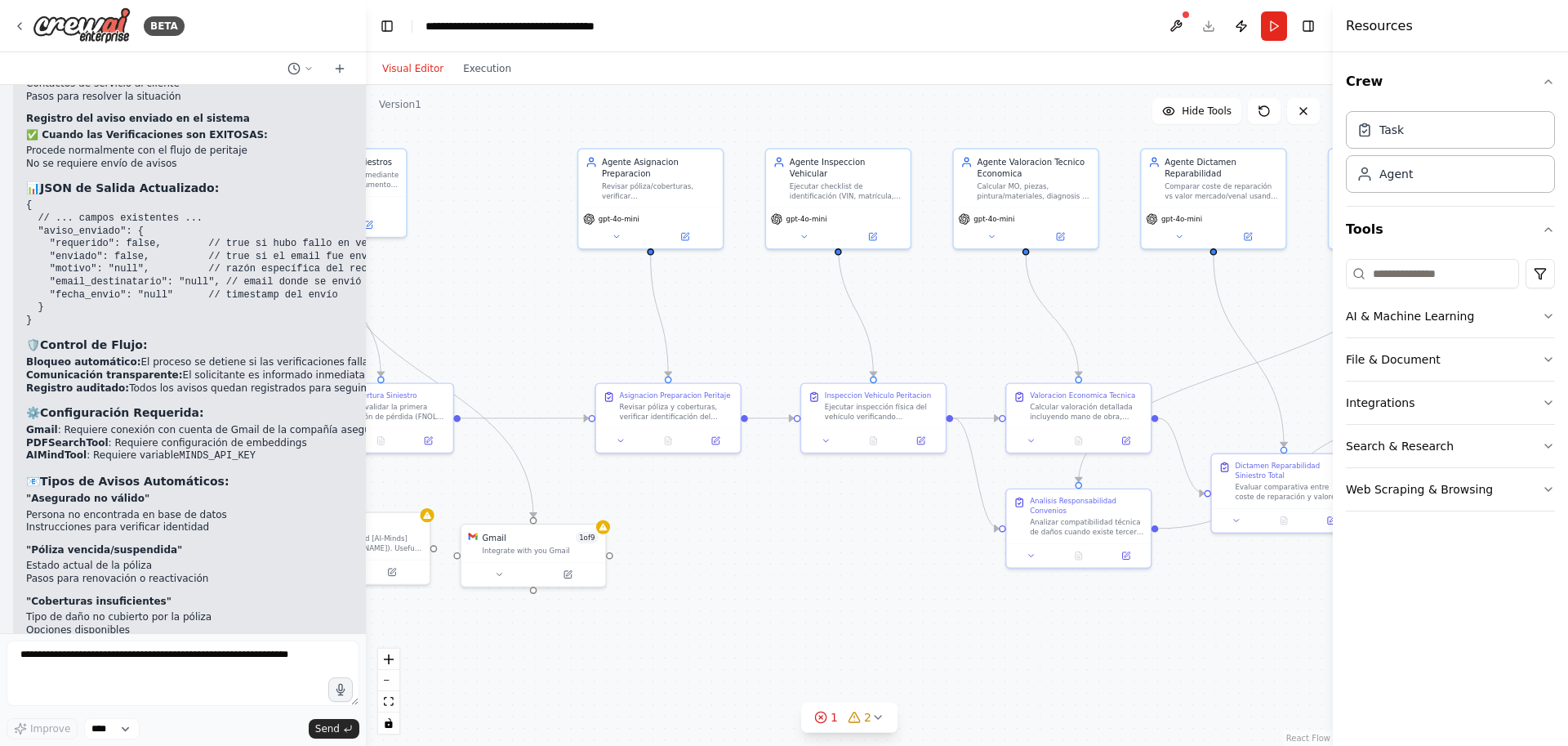
drag, startPoint x: 940, startPoint y: 565, endPoint x: 890, endPoint y: 570, distance: 50.2
click at [890, 570] on div ".deletable-edge-delete-btn { width: 20px; height: 20px; border: 0px solid #ffff…" at bounding box center [849, 415] width 967 height 661
click at [621, 444] on button at bounding box center [620, 438] width 40 height 14
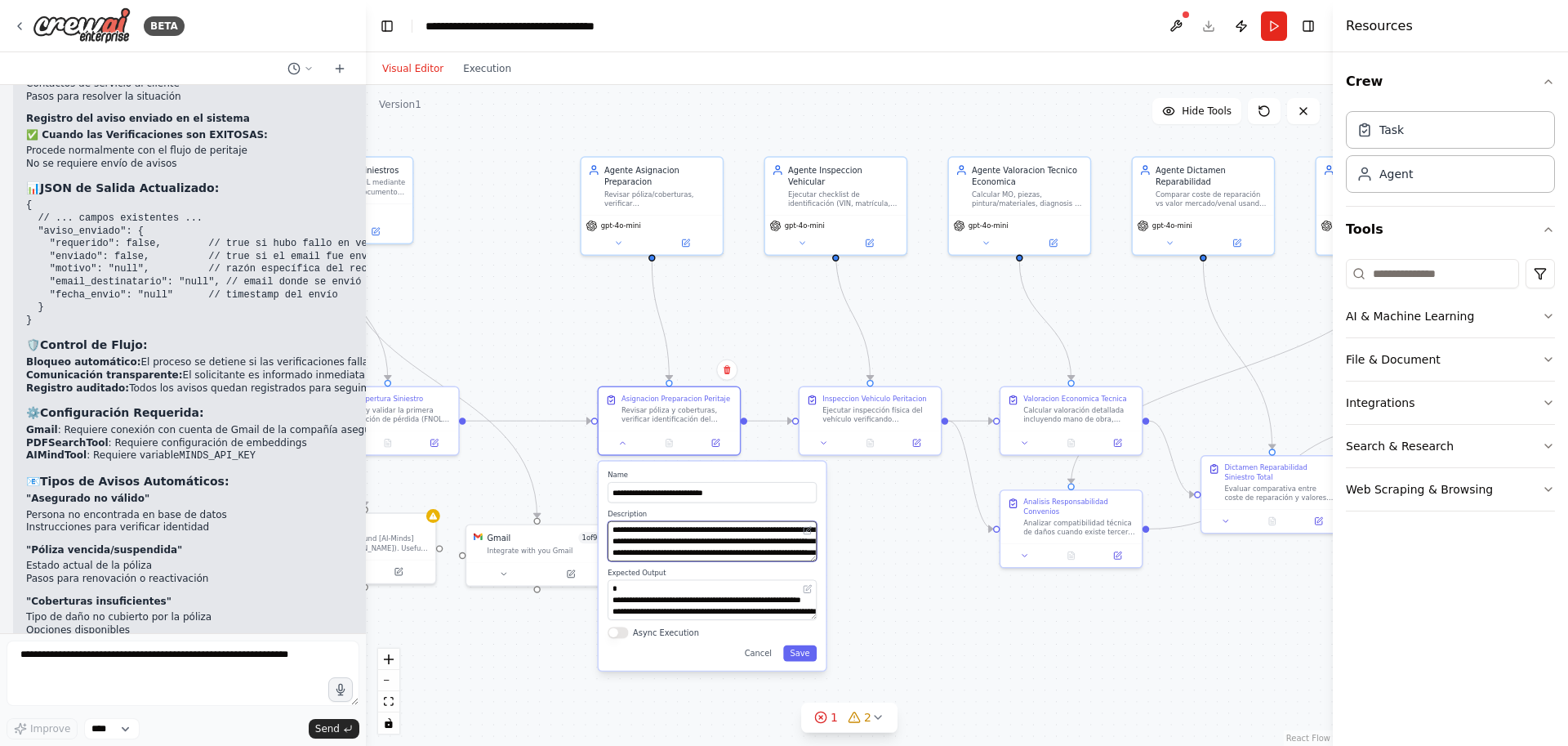
click at [755, 549] on textarea "**********" at bounding box center [712, 541] width 209 height 40
click at [924, 618] on div ".deletable-edge-delete-btn { width: 20px; height: 20px; border: 0px solid #ffff…" at bounding box center [849, 415] width 967 height 661
click at [618, 442] on icon at bounding box center [622, 441] width 9 height 9
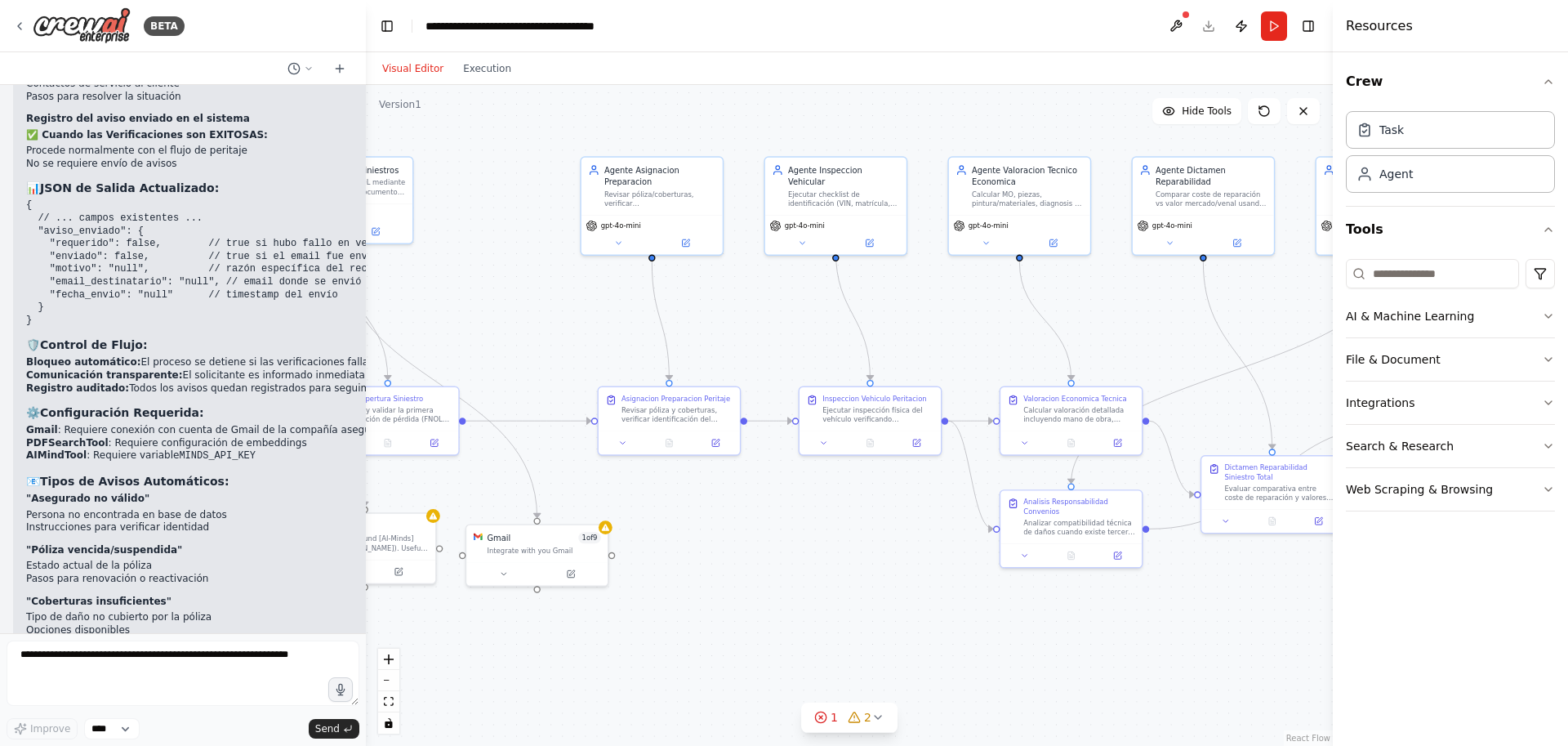
click at [862, 577] on div ".deletable-edge-delete-btn { width: 20px; height: 20px; border: 0px solid #ffff…" at bounding box center [849, 415] width 967 height 661
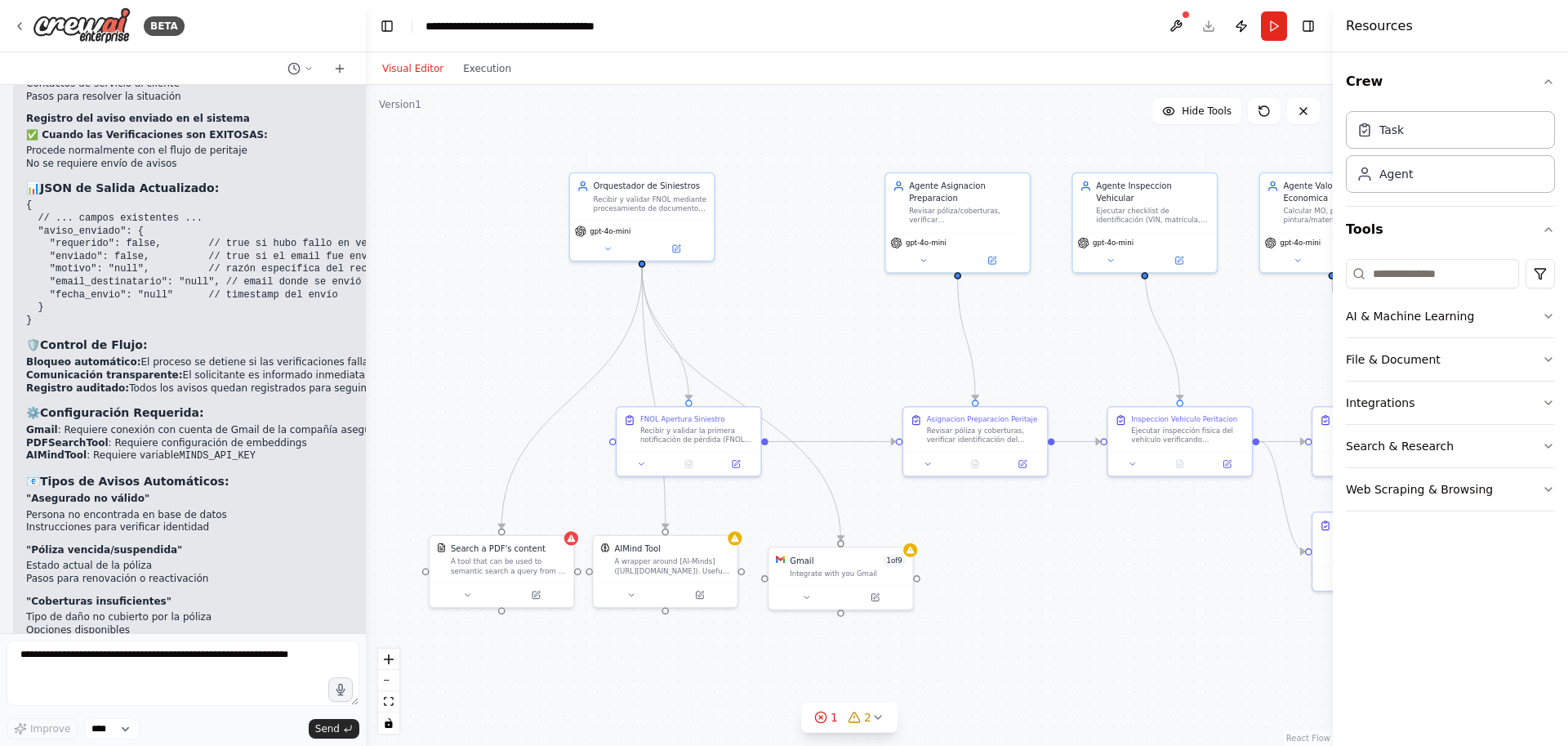
drag, startPoint x: 426, startPoint y: 254, endPoint x: 692, endPoint y: 269, distance: 266.4
click at [736, 278] on div ".deletable-edge-delete-btn { width: 20px; height: 20px; border: 0px solid #ffff…" at bounding box center [849, 415] width 967 height 661
click at [609, 251] on button at bounding box center [609, 246] width 66 height 14
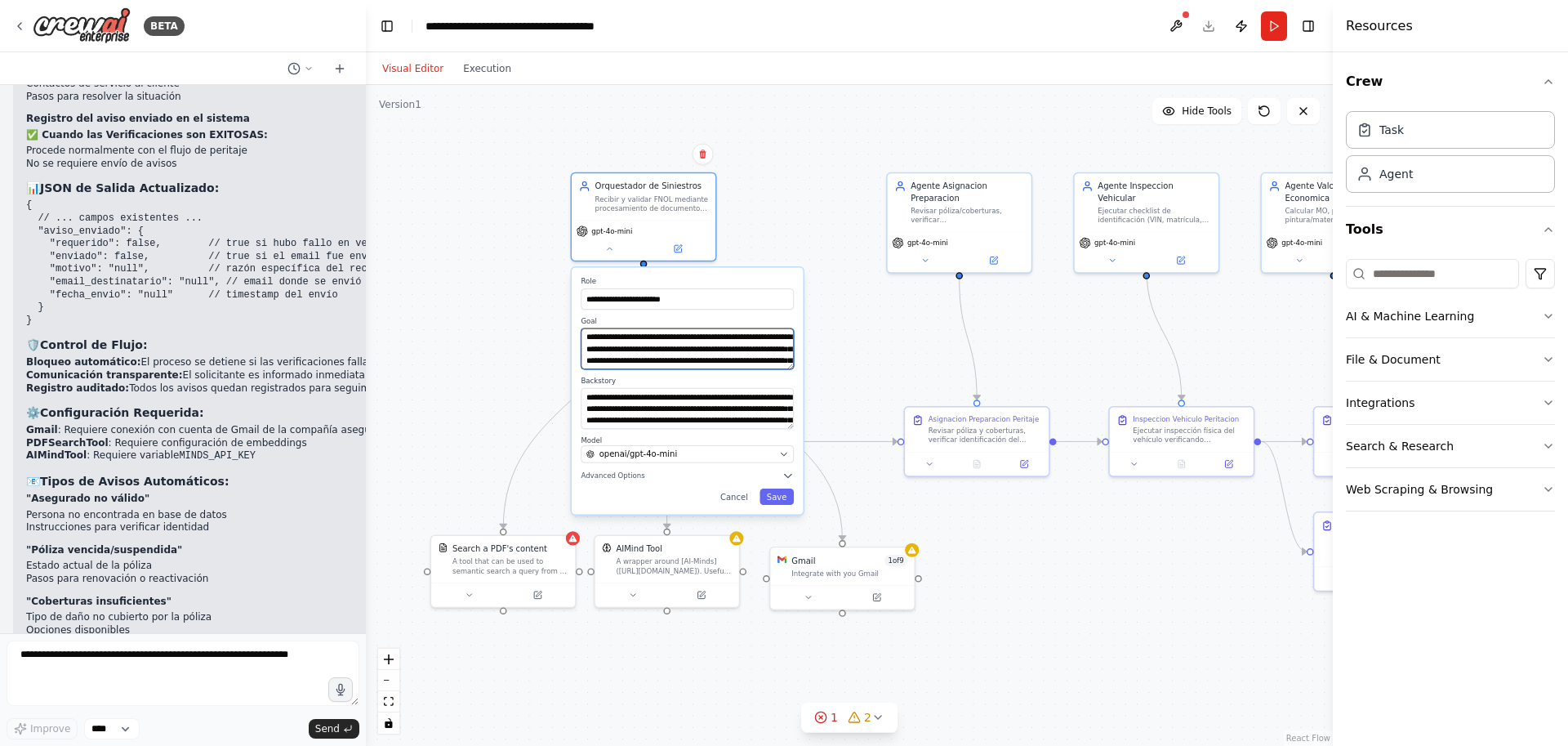
click at [639, 351] on textarea "**********" at bounding box center [687, 349] width 213 height 41
click at [654, 416] on textarea "**********" at bounding box center [687, 409] width 213 height 41
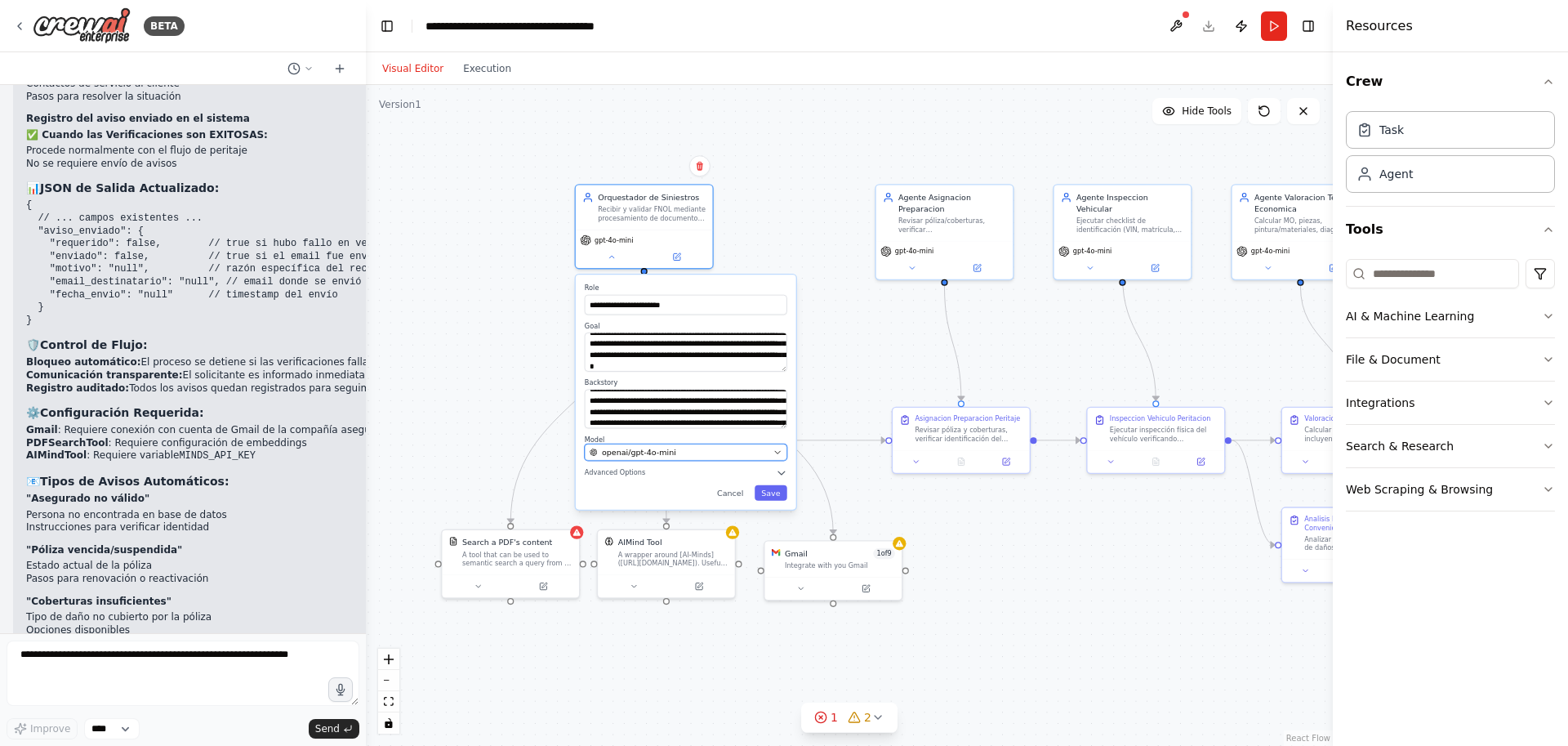
click at [722, 449] on div "openai/gpt-4o-mini" at bounding box center [678, 452] width 179 height 11
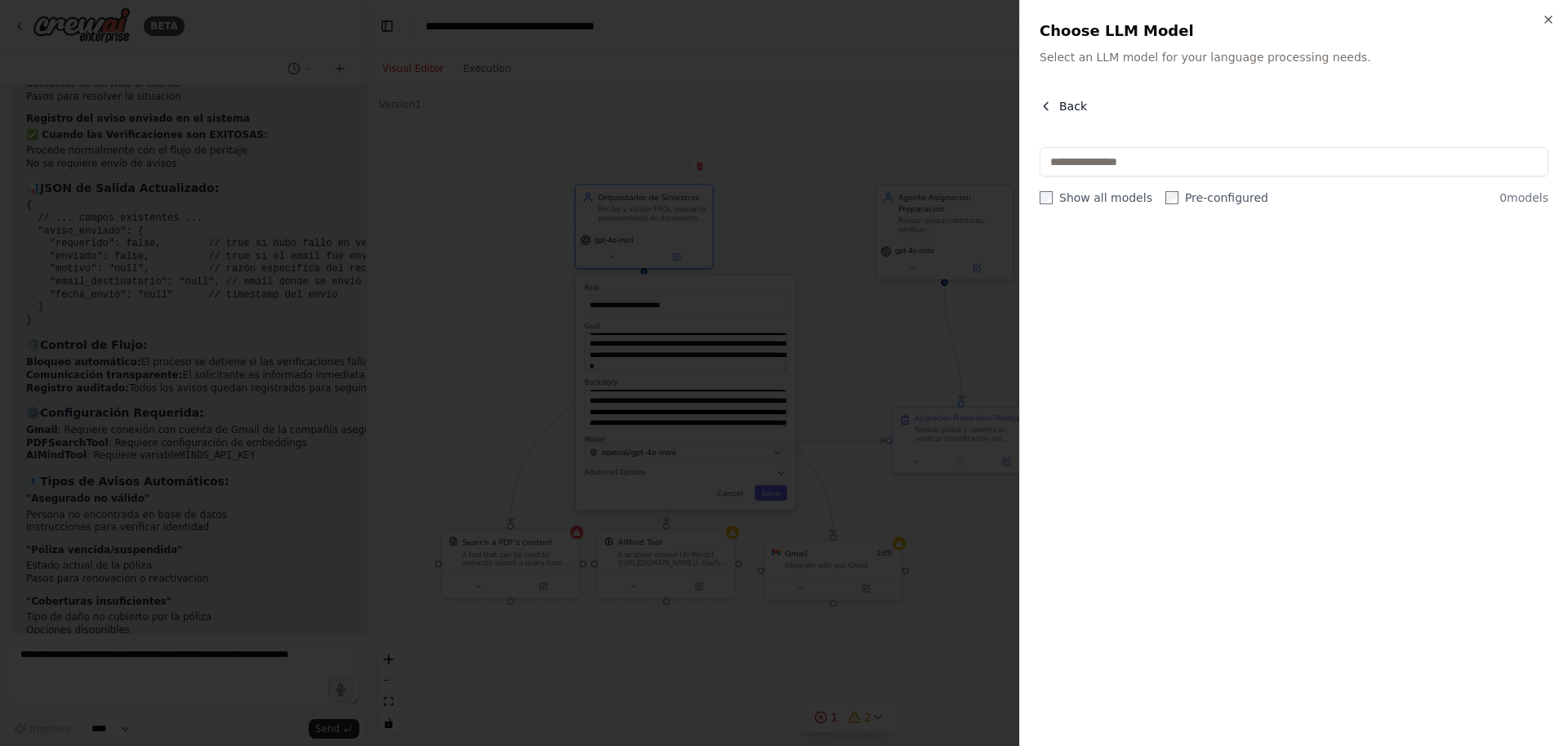
click at [1082, 111] on span "Back" at bounding box center [1073, 106] width 27 height 16
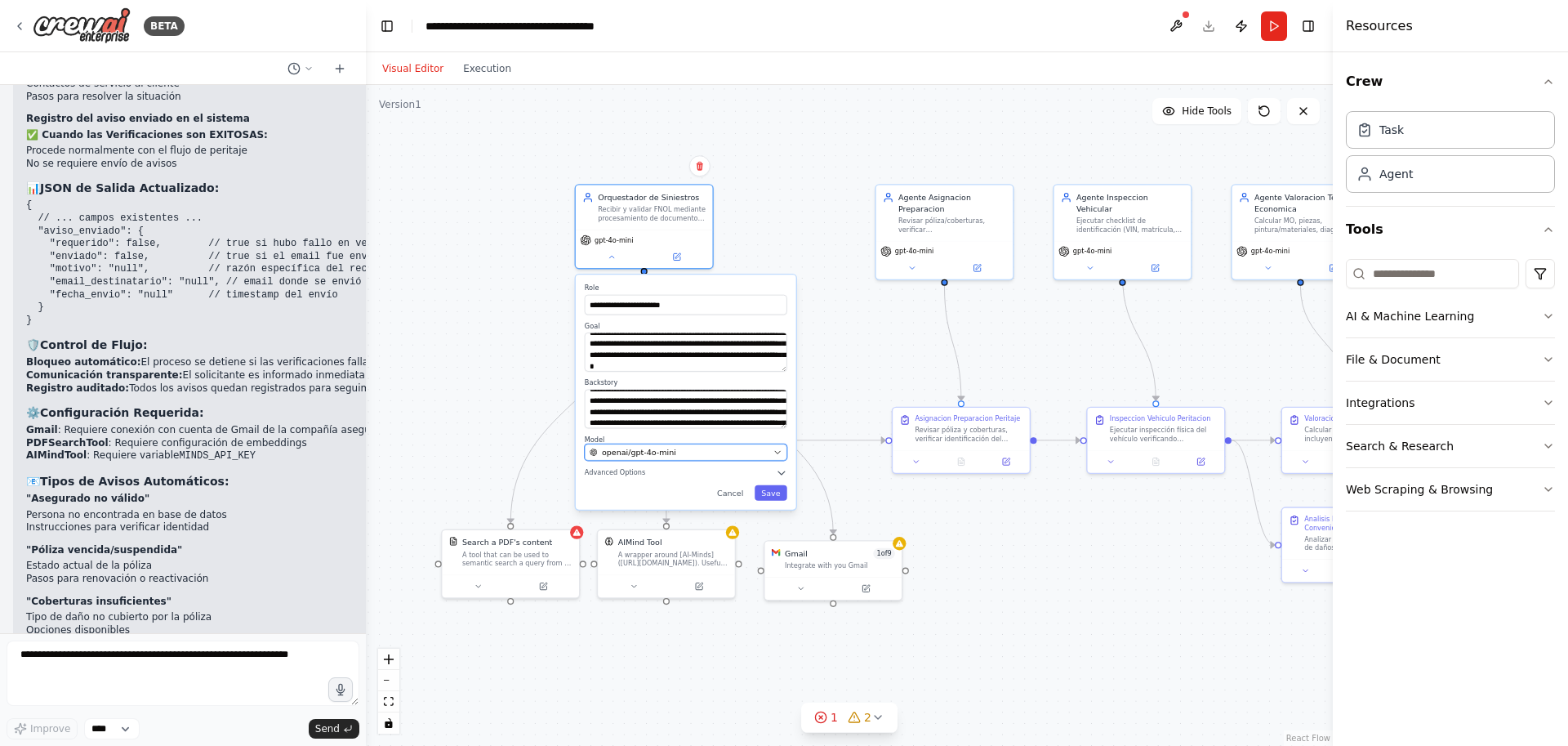
click at [780, 452] on icon "button" at bounding box center [777, 452] width 9 height 9
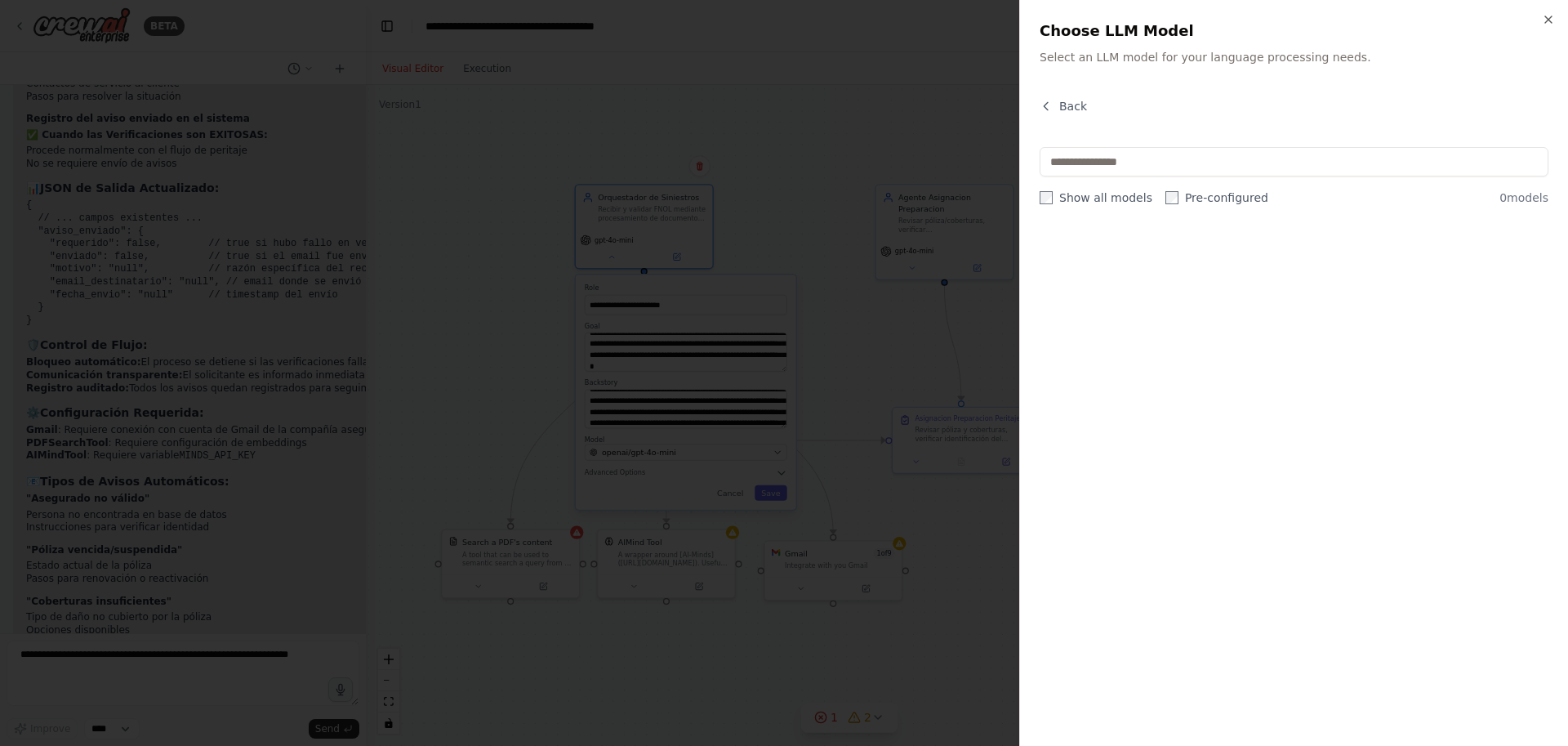
click at [1546, 27] on h2 "Choose LLM Model" at bounding box center [1294, 31] width 509 height 23
click at [1549, 25] on icon "button" at bounding box center [1547, 19] width 13 height 13
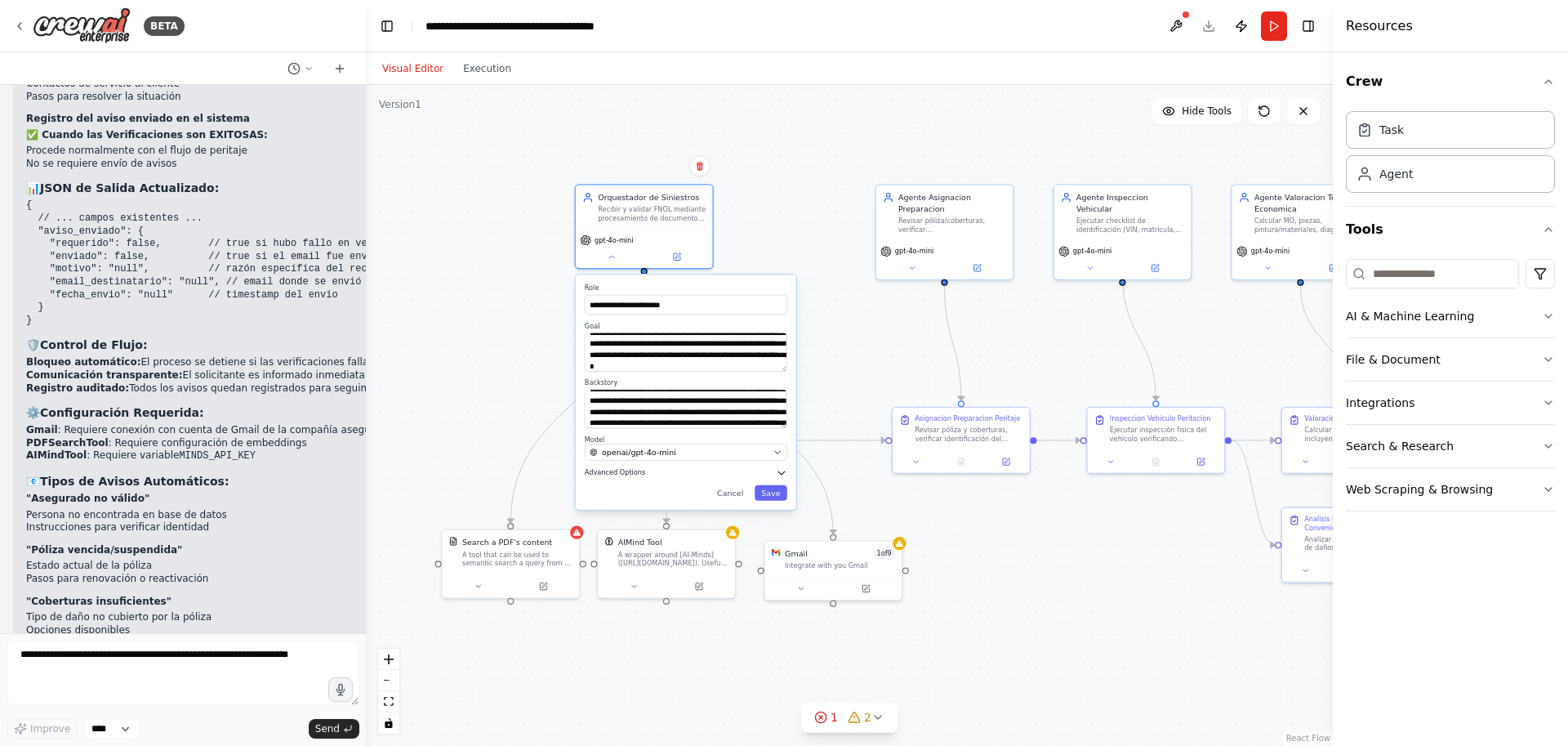
click at [653, 471] on button "Advanced Options" at bounding box center [686, 472] width 203 height 11
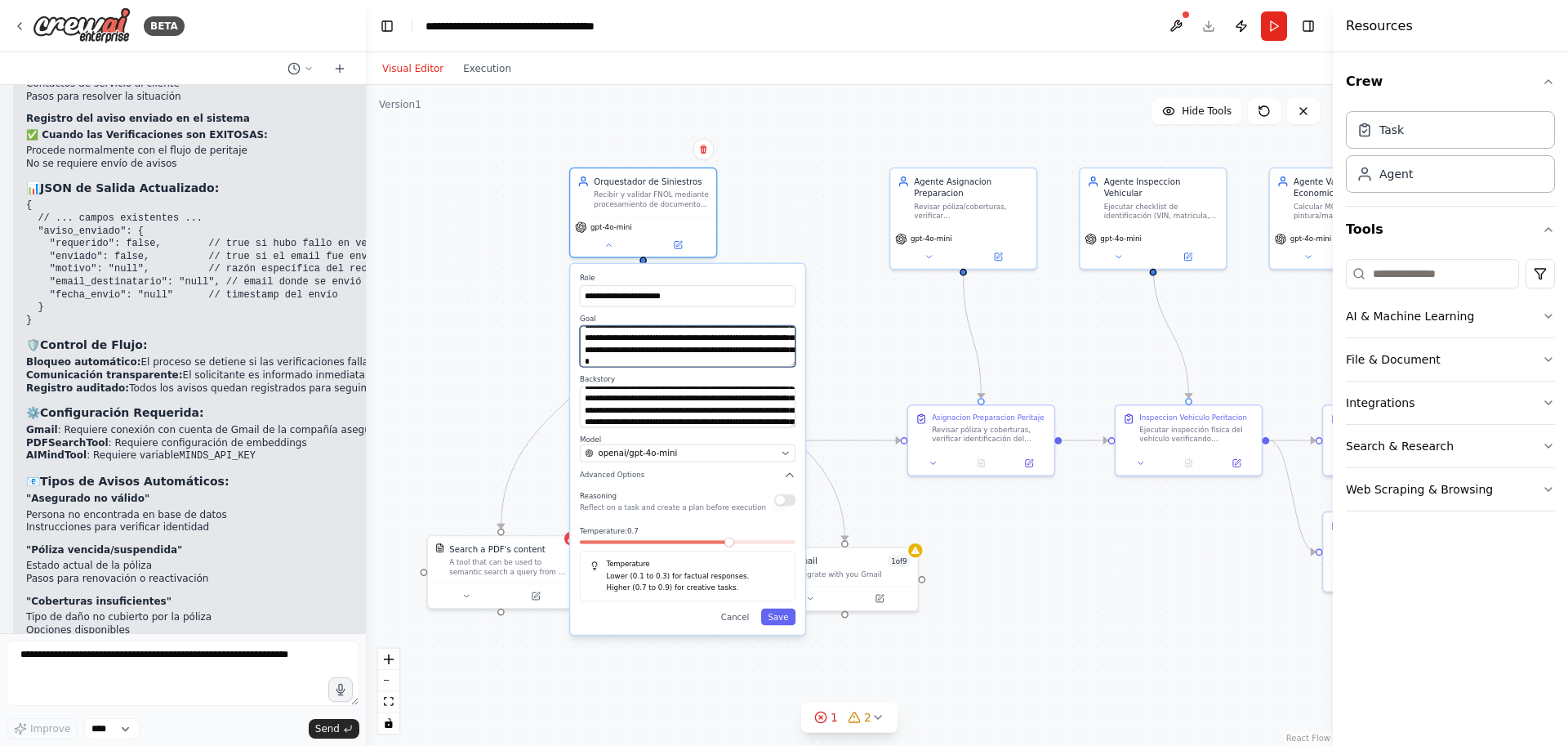
click at [634, 339] on textarea "**********" at bounding box center [687, 346] width 215 height 42
click at [617, 400] on textarea "**********" at bounding box center [687, 407] width 215 height 42
click at [587, 244] on button at bounding box center [608, 242] width 67 height 14
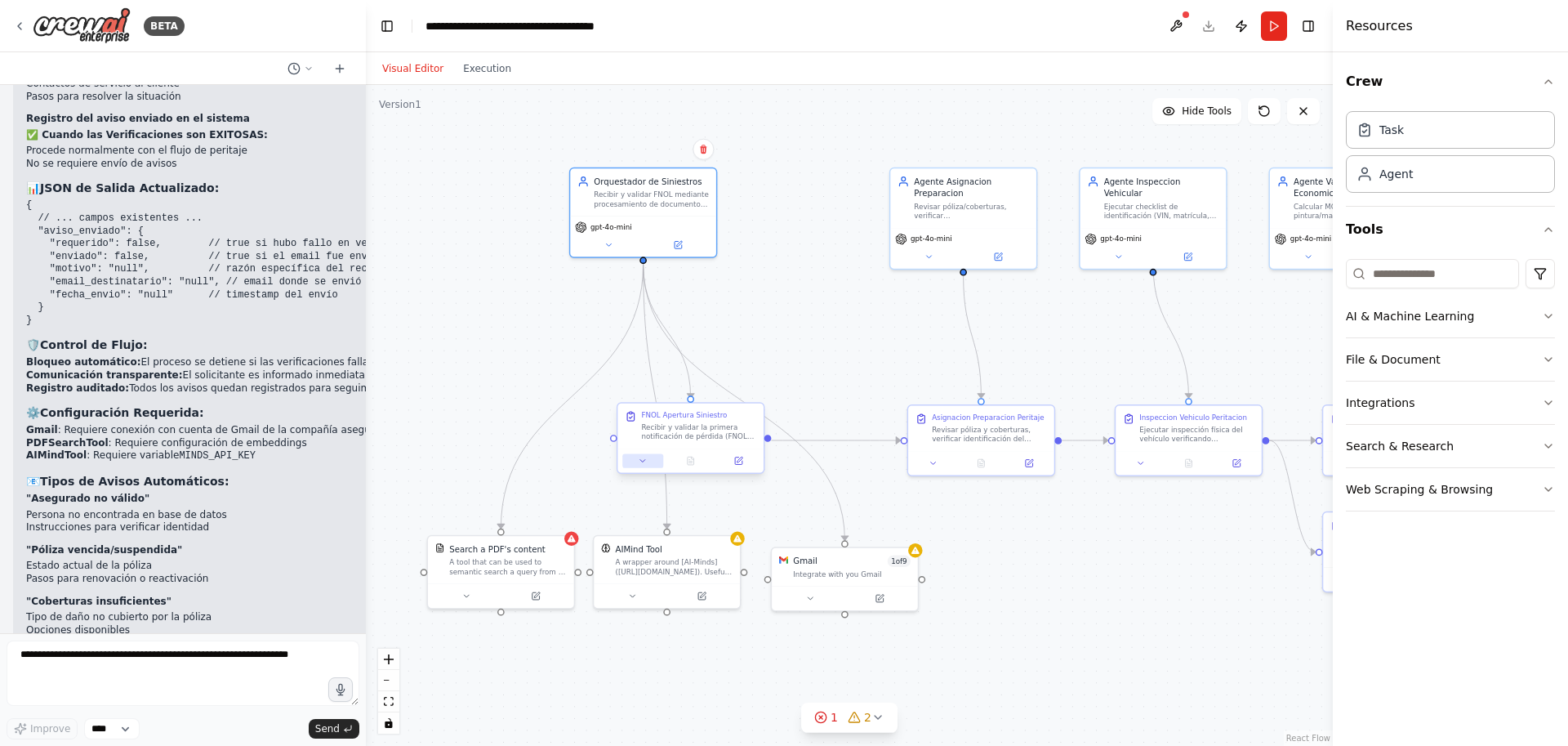
click at [643, 465] on icon at bounding box center [642, 460] width 9 height 9
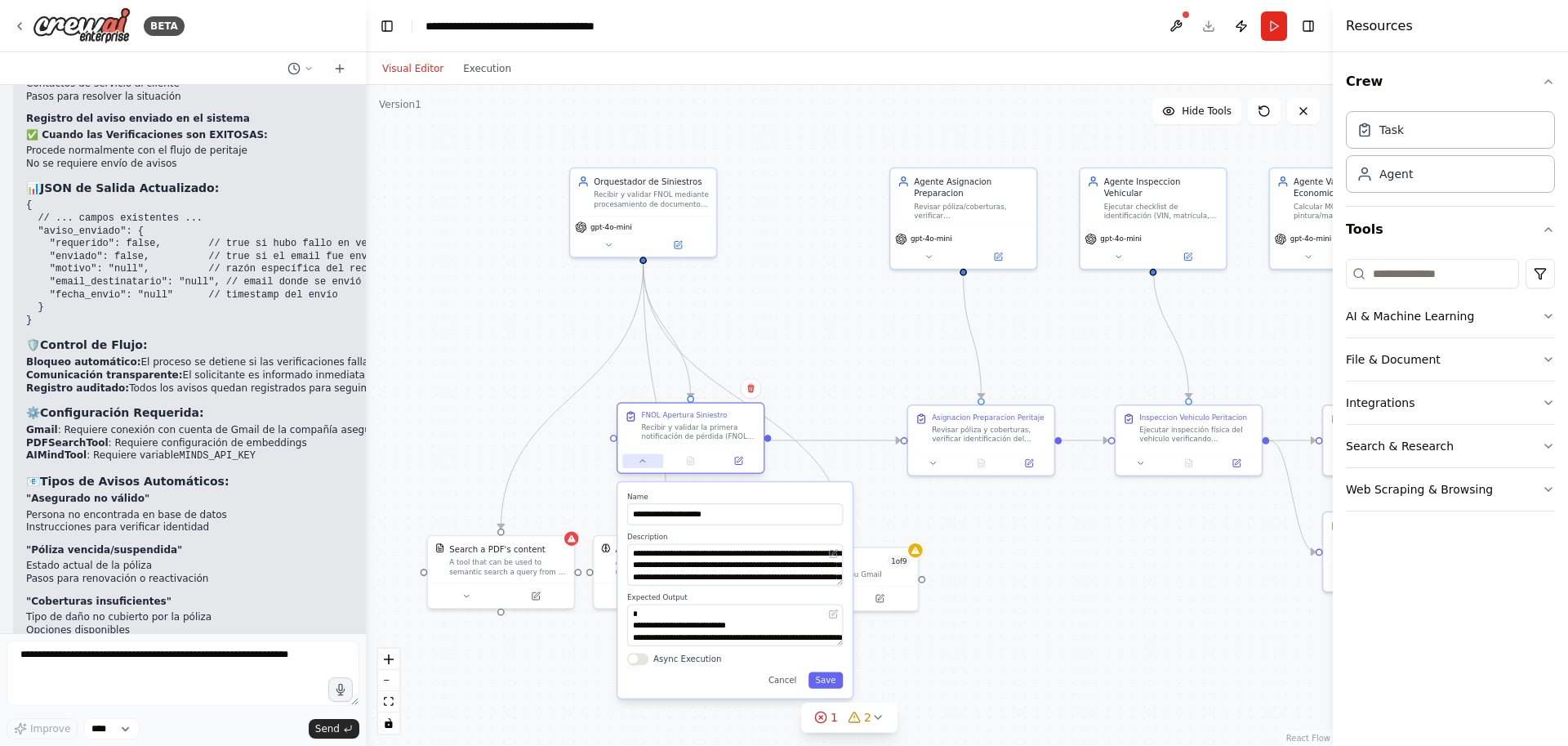
click at [634, 463] on button at bounding box center [643, 460] width 41 height 14
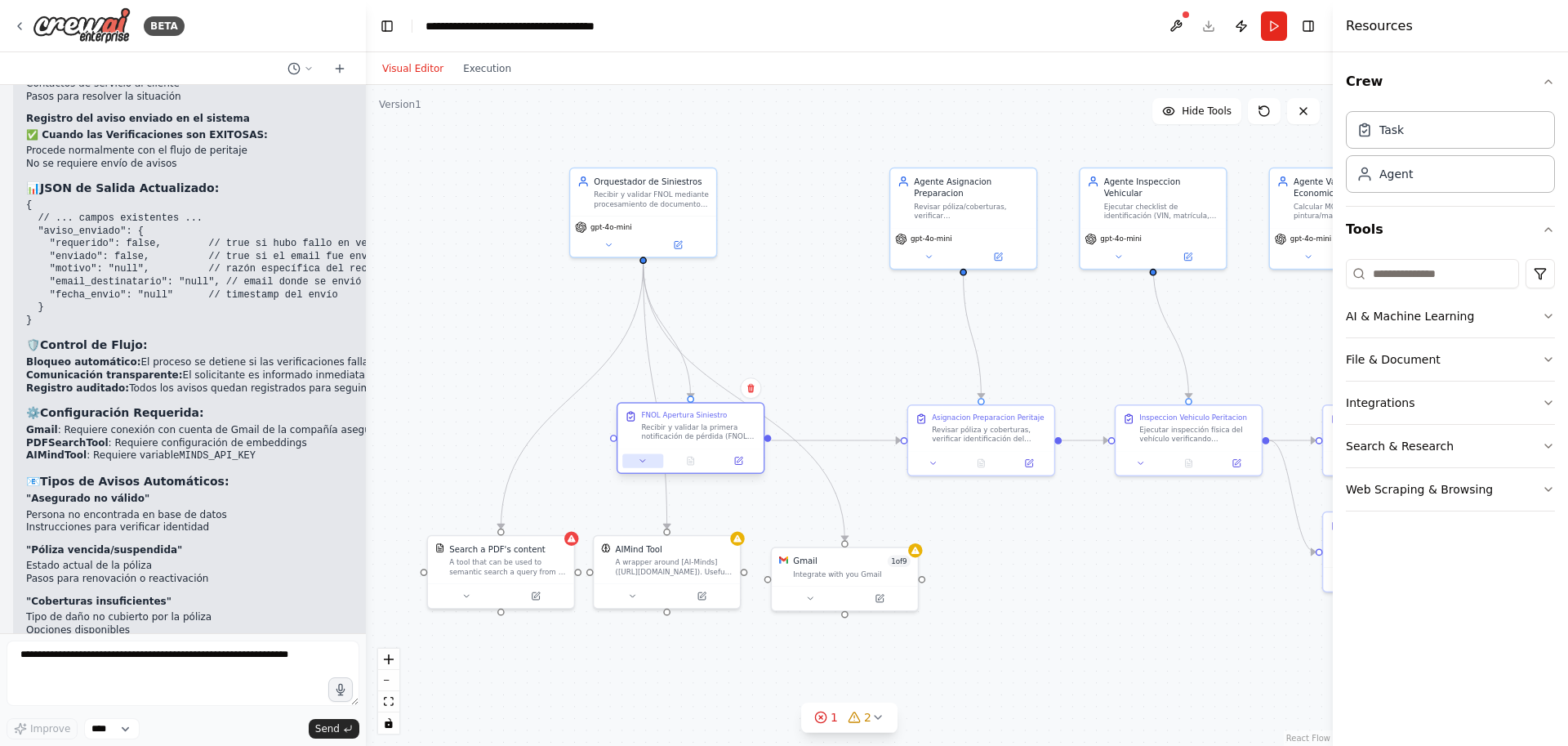
click at [638, 462] on icon at bounding box center [642, 460] width 9 height 9
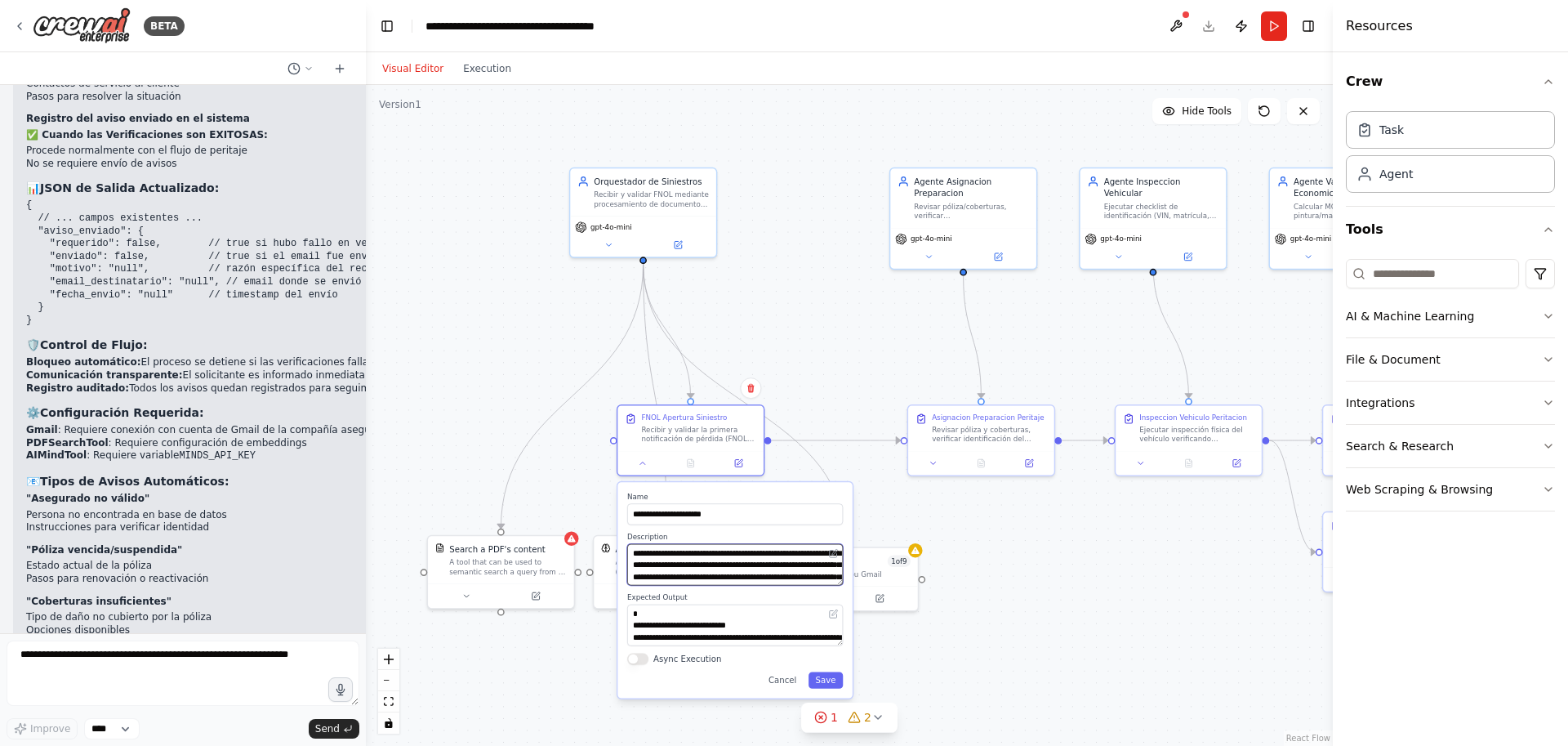
click at [665, 557] on textarea "**********" at bounding box center [734, 565] width 215 height 42
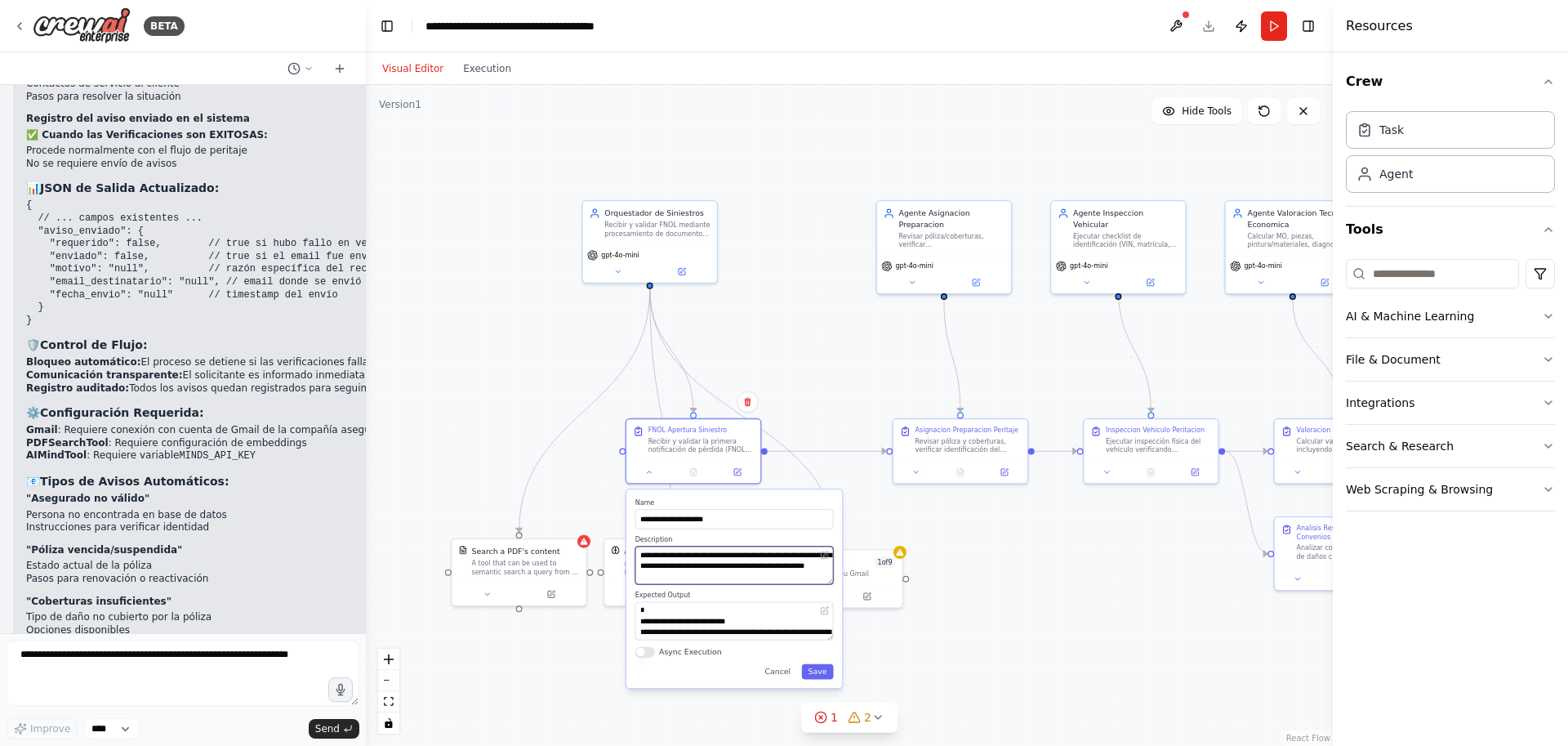
scroll to position [0, 0]
click at [657, 473] on button at bounding box center [649, 469] width 38 height 13
